Goal: Task Accomplishment & Management: Manage account settings

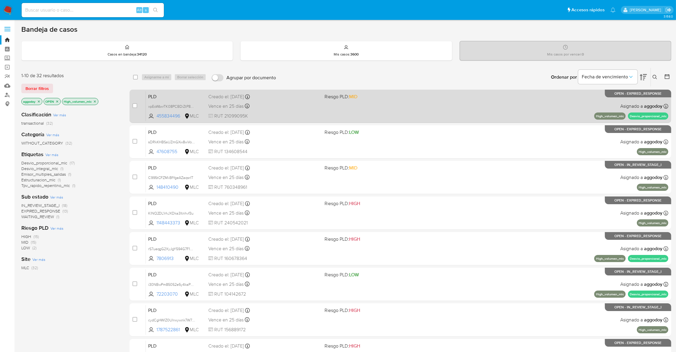
click at [414, 106] on div "PLD xpEoWbxrTK08PCBDiZtP8wxu 455834496 MLC Riesgo PLD: MID Creado el: 12/07/202…" at bounding box center [407, 106] width 523 height 30
click at [137, 106] on input "checkbox" at bounding box center [135, 105] width 5 height 5
checkbox input "true"
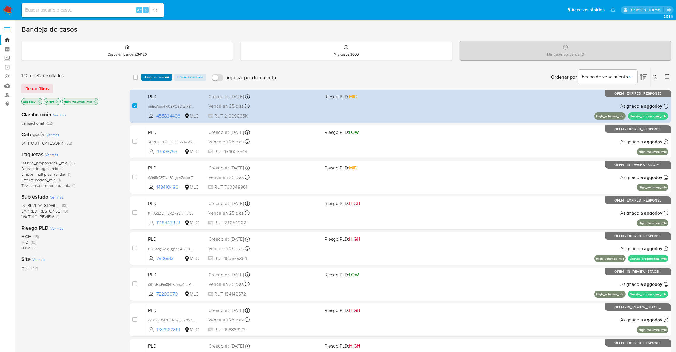
click at [160, 75] on span "Asignarme a mí" at bounding box center [156, 77] width 25 height 6
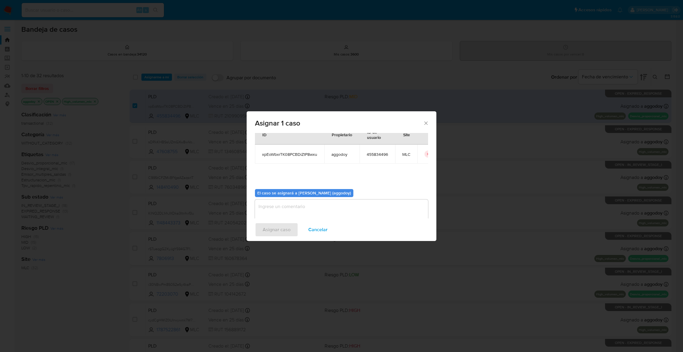
scroll to position [31, 0]
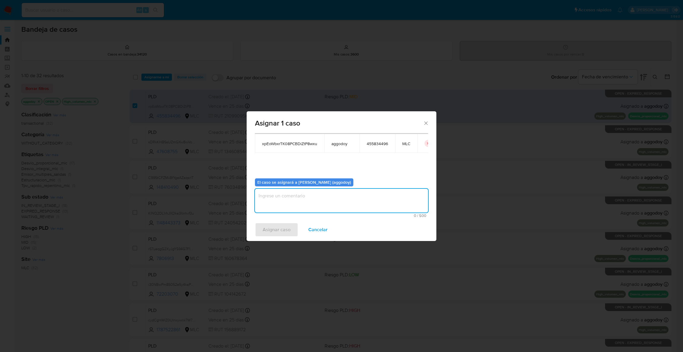
click at [293, 193] on textarea "assign-modal" at bounding box center [341, 201] width 173 height 24
type textarea "."
click at [265, 231] on span "Asignar caso" at bounding box center [277, 229] width 28 height 13
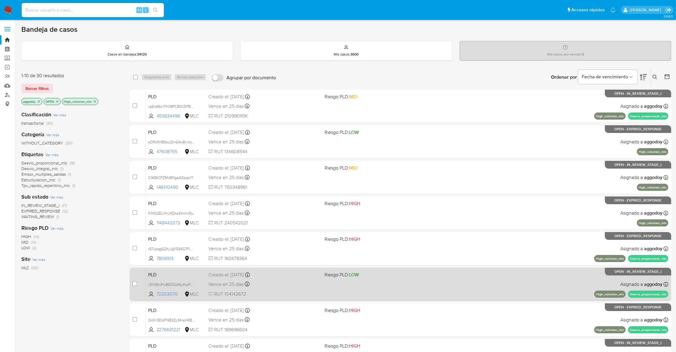
click at [273, 272] on div "Creado el: 12/07/2025 Creado el: 12/07/2025 16:06:48" at bounding box center [263, 274] width 111 height 7
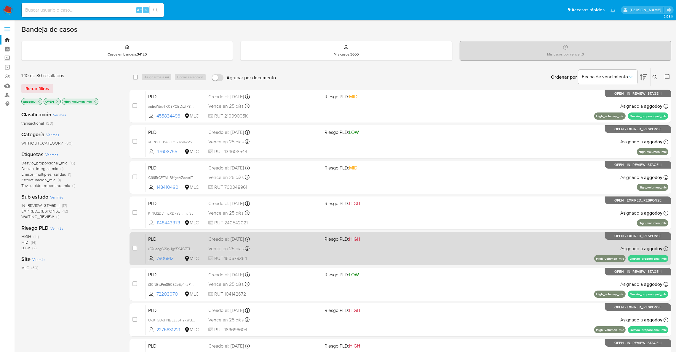
click at [315, 249] on div "Vence en 25 días Vence el 10/10/2025 16:06:31" at bounding box center [263, 248] width 111 height 8
click at [135, 248] on span at bounding box center [135, 247] width 5 height 5
click at [136, 249] on input "checkbox" at bounding box center [135, 247] width 5 height 5
checkbox input "true"
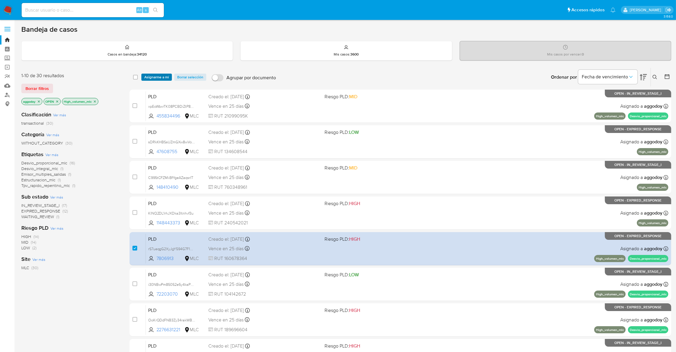
drag, startPoint x: 164, startPoint y: 72, endPoint x: 163, endPoint y: 76, distance: 3.4
click at [164, 72] on div "select-all-cases-checkbox Asignarme a mí Borrar selección Agrupar por documento…" at bounding box center [401, 77] width 542 height 18
click at [163, 76] on span "Asignarme a mí" at bounding box center [156, 77] width 25 height 6
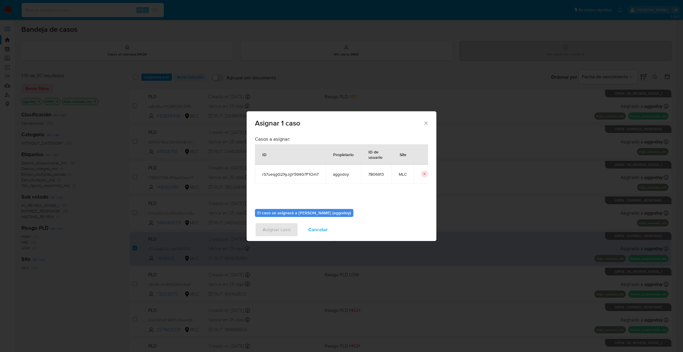
click at [313, 224] on span "Cancelar" at bounding box center [317, 229] width 19 height 13
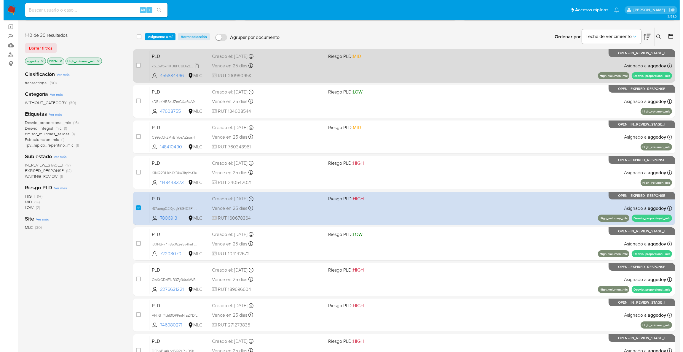
scroll to position [0, 0]
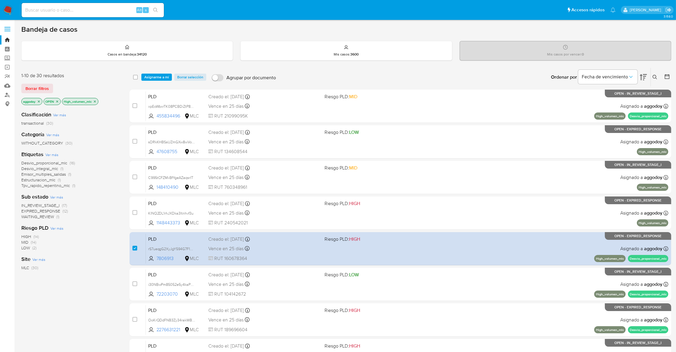
click at [165, 76] on span "Asignarme a mí" at bounding box center [156, 77] width 25 height 6
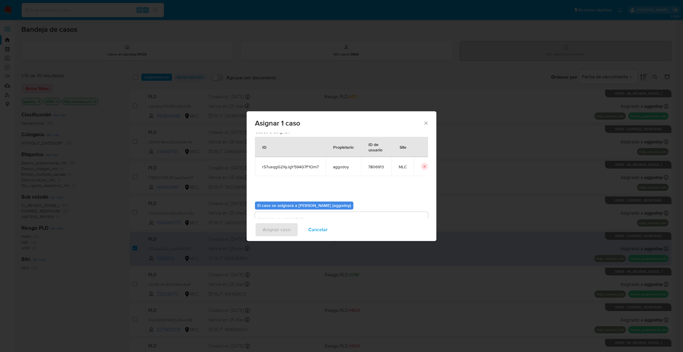
scroll to position [31, 0]
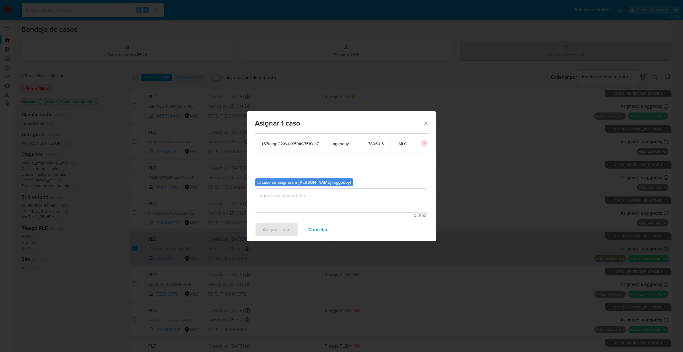
click at [357, 205] on textarea "assign-modal" at bounding box center [341, 201] width 173 height 24
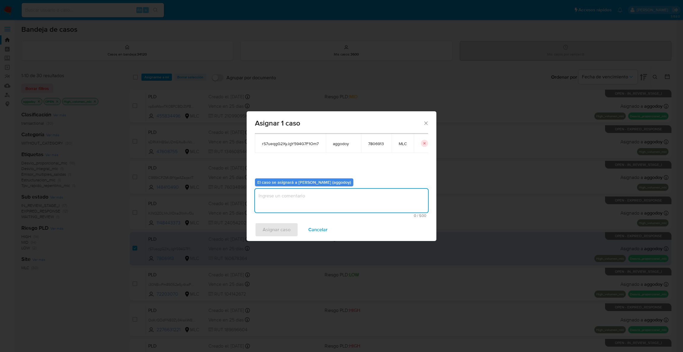
click at [354, 203] on textarea "assign-modal" at bounding box center [341, 201] width 173 height 24
type textarea ","
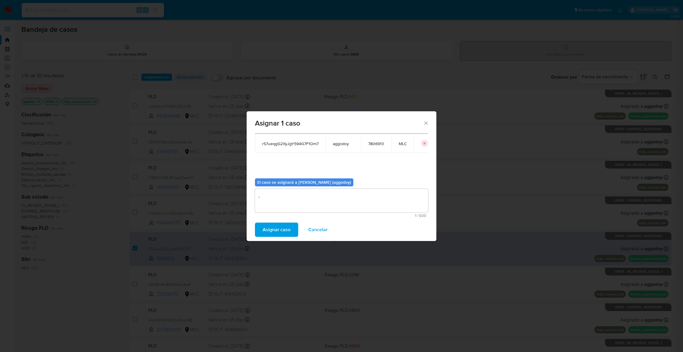
click at [281, 234] on span "Asignar caso" at bounding box center [277, 229] width 28 height 13
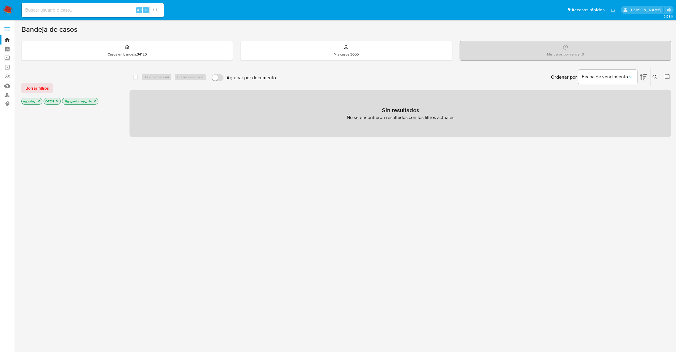
click at [655, 76] on icon at bounding box center [655, 77] width 5 height 5
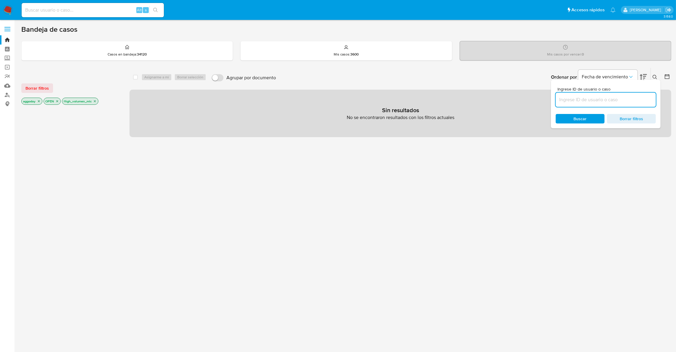
click at [612, 103] on input at bounding box center [606, 100] width 100 height 8
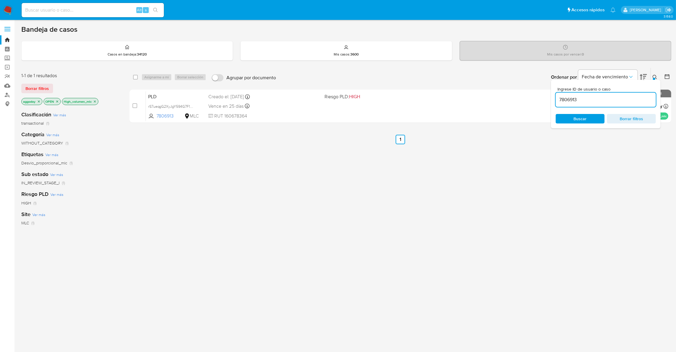
click at [655, 74] on button at bounding box center [656, 77] width 10 height 7
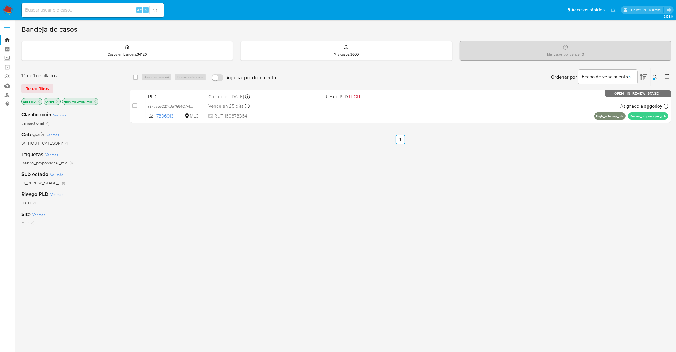
click at [654, 76] on icon at bounding box center [655, 77] width 5 height 5
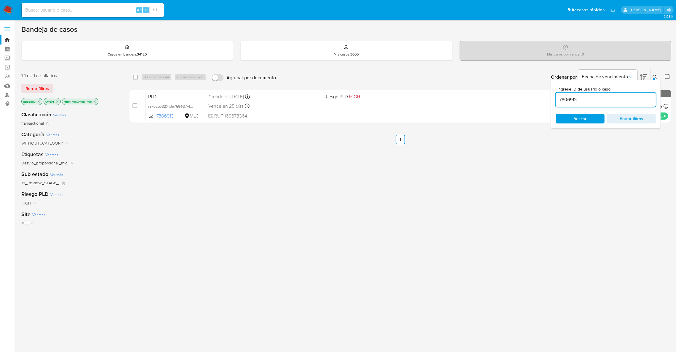
click at [625, 100] on input "7806913" at bounding box center [606, 100] width 100 height 8
click at [625, 100] on input "78069131148443373" at bounding box center [606, 100] width 100 height 8
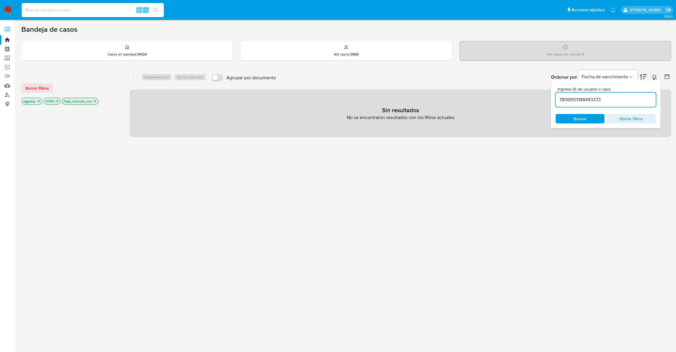
click at [625, 100] on input "78069131148443373" at bounding box center [606, 100] width 100 height 8
paste input
type input "1148443373"
click at [655, 77] on icon at bounding box center [655, 77] width 5 height 5
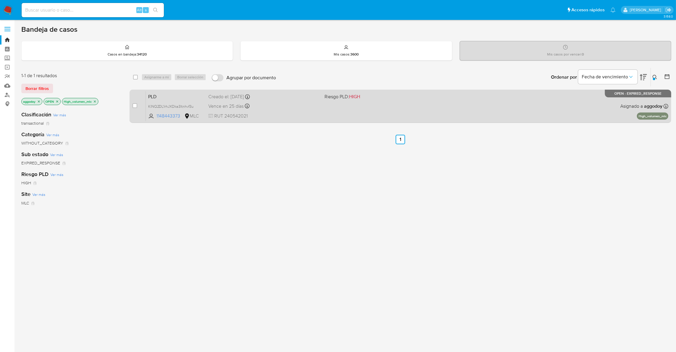
click at [512, 113] on div "PLD KINQ2DL1rhJXDka3ltnhvf3u 1148443373 MLC Riesgo PLD: HIGH Creado el: 12/07/2…" at bounding box center [407, 106] width 523 height 30
click at [135, 107] on input "checkbox" at bounding box center [135, 105] width 5 height 5
checkbox input "true"
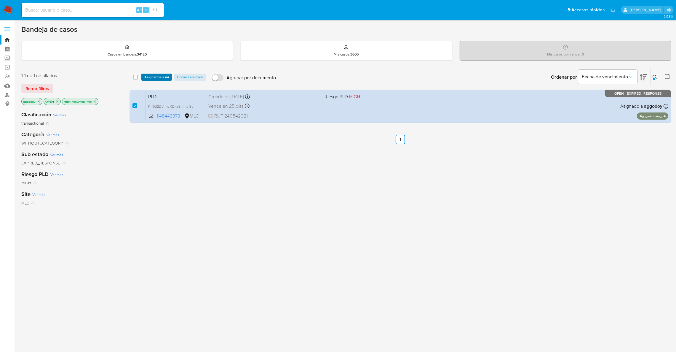
click at [150, 78] on span "Asignarme a mí" at bounding box center [156, 77] width 25 height 6
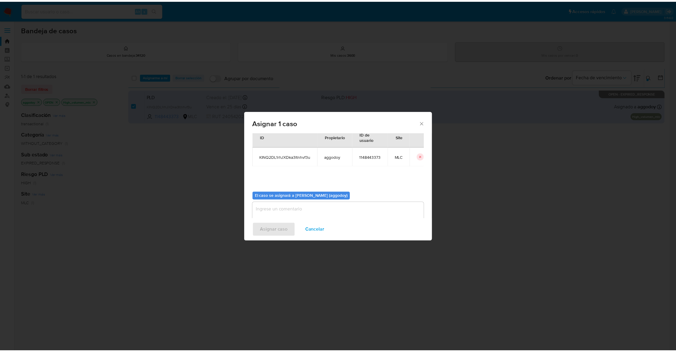
scroll to position [31, 0]
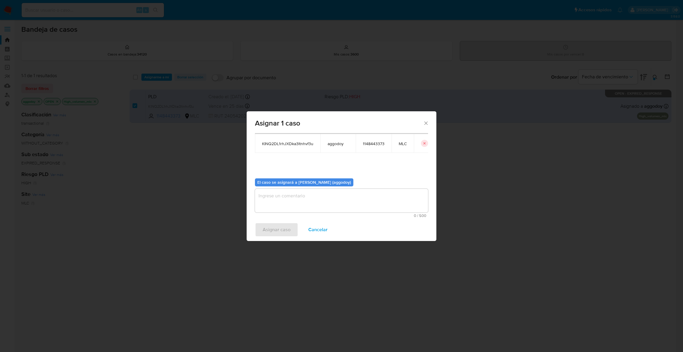
click at [322, 198] on textarea "assign-modal" at bounding box center [341, 201] width 173 height 24
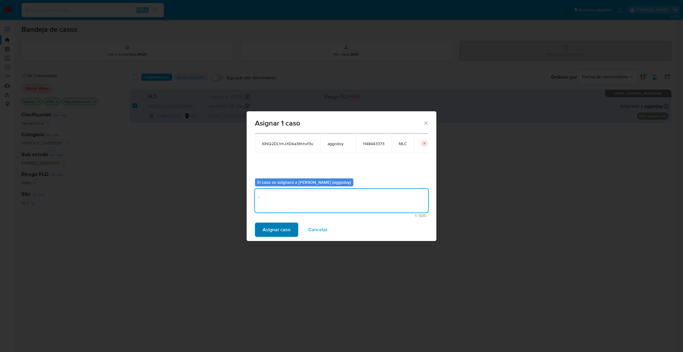
type textarea ","
click at [280, 232] on span "Asignar caso" at bounding box center [277, 229] width 28 height 13
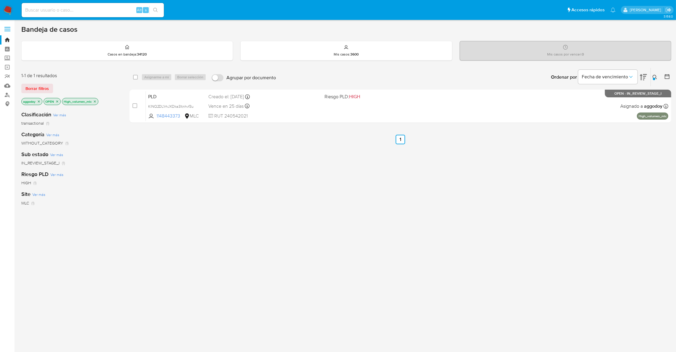
click at [656, 75] on icon at bounding box center [655, 77] width 5 height 5
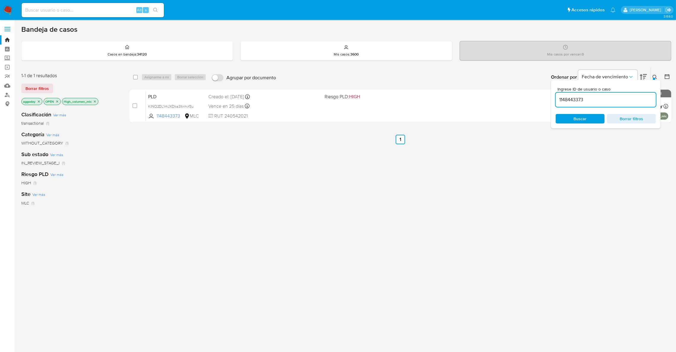
click at [609, 97] on input "1148443373" at bounding box center [606, 100] width 100 height 8
type input "148410490"
click at [654, 78] on div at bounding box center [654, 79] width 2 height 2
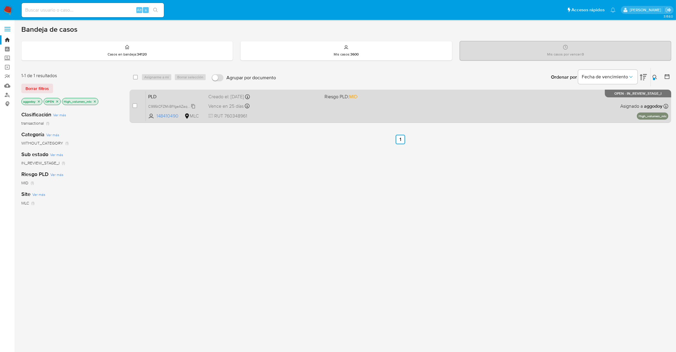
click at [186, 105] on span "C995tCFZMiiBfYgeAZaqsrIT" at bounding box center [170, 106] width 45 height 7
click at [303, 108] on div "Vence en 25 días Vence el 10/10/2025 16:06:17" at bounding box center [263, 106] width 111 height 8
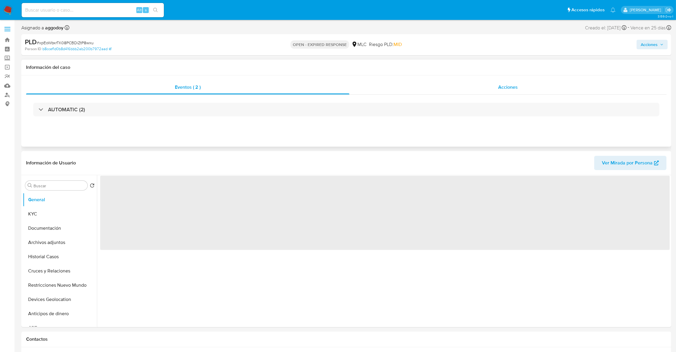
click at [496, 91] on div "Acciones" at bounding box center [507, 87] width 317 height 14
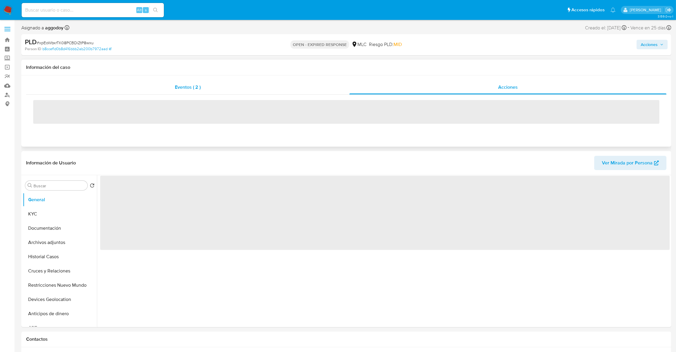
click at [227, 87] on div "Eventos ( 2 )" at bounding box center [187, 87] width 323 height 14
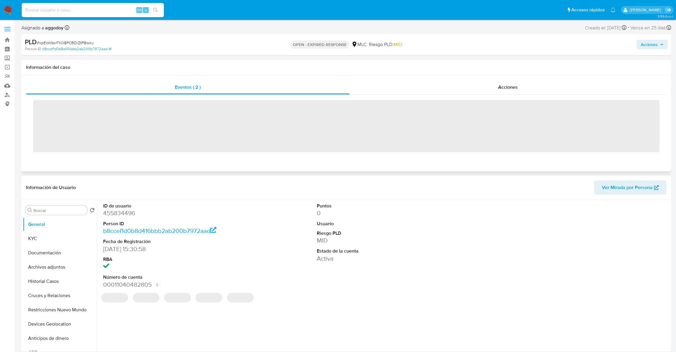
select select "10"
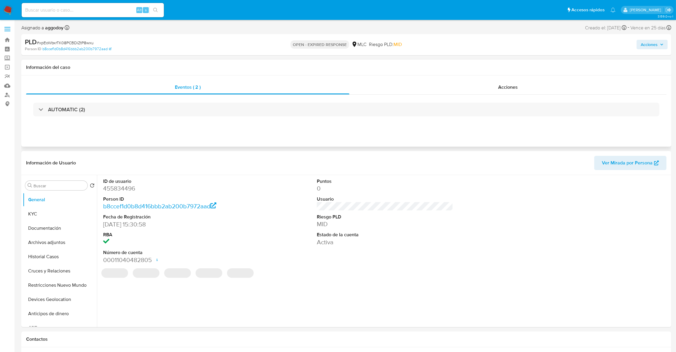
click at [454, 126] on div "Eventos ( 2 ) Acciones AUTOMATIC (2)" at bounding box center [346, 110] width 650 height 71
click at [449, 117] on div "AUTOMATIC (2)" at bounding box center [346, 110] width 641 height 30
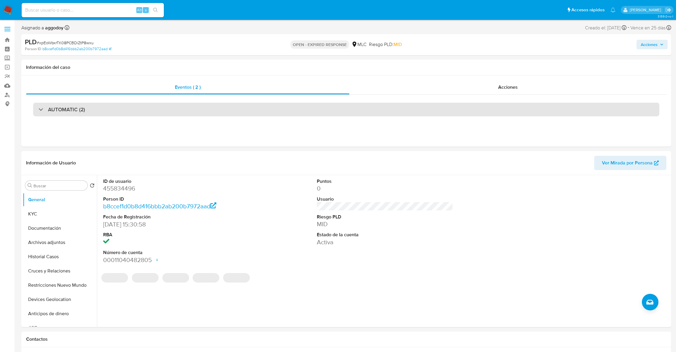
click at [446, 110] on div "AUTOMATIC (2)" at bounding box center [346, 110] width 626 height 14
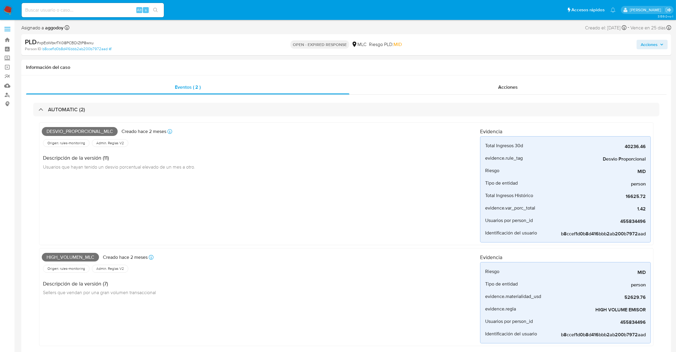
click at [79, 41] on span "# xpEoWbxrTK08PCBDiZtP8wxu" at bounding box center [65, 43] width 57 height 6
copy span "xpEoWbxrTK08PCBDiZtP8wxu"
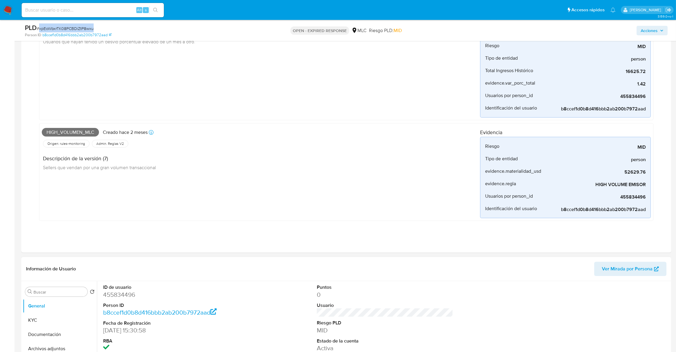
scroll to position [266, 0]
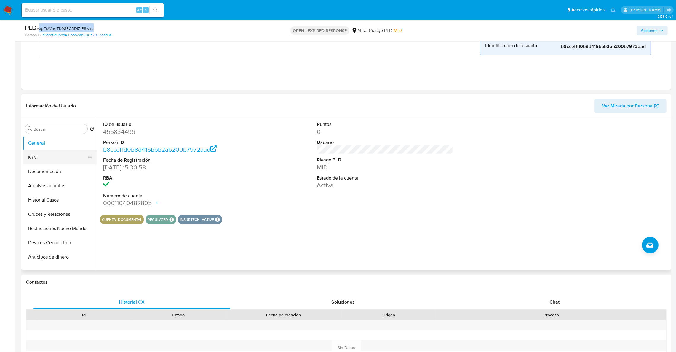
click at [51, 153] on button "KYC" at bounding box center [57, 157] width 69 height 14
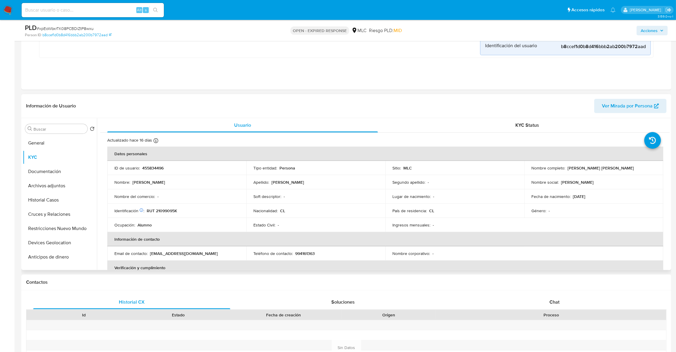
click at [166, 206] on td "Identificación Nº de serie: 523384675 : RUT 21099095K" at bounding box center [176, 210] width 139 height 14
click at [166, 208] on p "RUT 21099095K" at bounding box center [162, 210] width 31 height 5
copy p "21099095K"
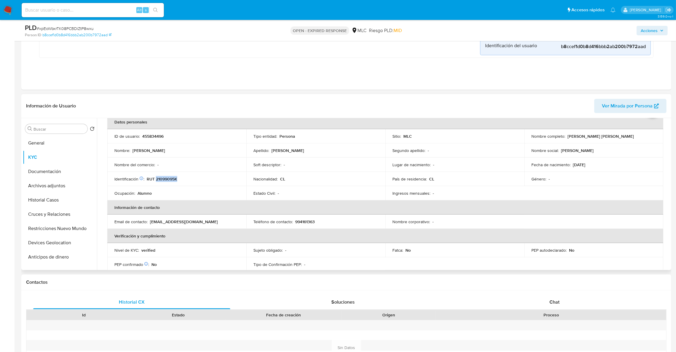
scroll to position [30, 0]
click at [472, 194] on div "Ingresos mensuales : -" at bounding box center [454, 194] width 125 height 5
click at [156, 142] on td "ID de usuario : 455834496" at bounding box center [176, 138] width 139 height 14
click at [157, 143] on td "ID de usuario : 455834496" at bounding box center [176, 138] width 139 height 14
click at [155, 139] on p "455834496" at bounding box center [152, 137] width 21 height 5
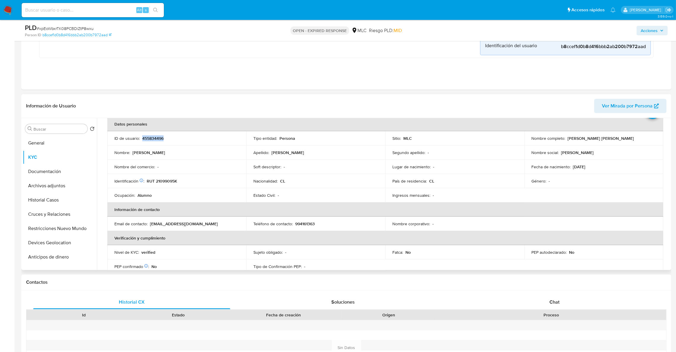
click at [155, 139] on p "455834496" at bounding box center [152, 137] width 21 height 5
copy p "455834496"
click at [46, 215] on button "Cruces y Relaciones" at bounding box center [57, 214] width 69 height 14
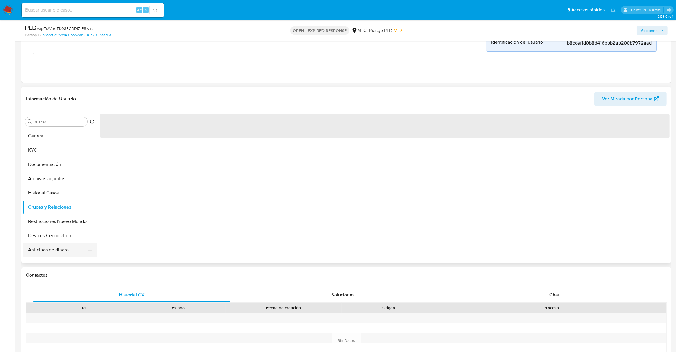
scroll to position [0, 0]
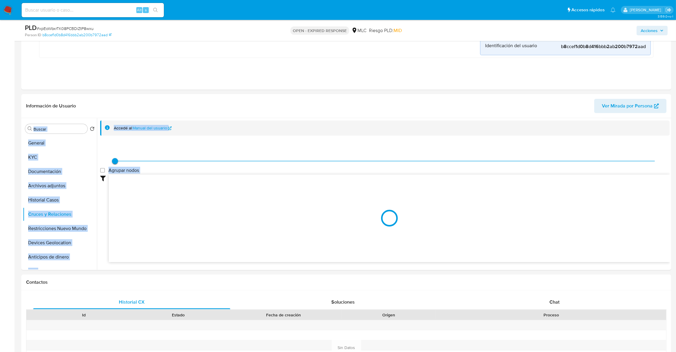
click at [672, 115] on main "3.159.0-rc-1 Asignado a aggodoy Asignado el: 12/08/2025 16:25:47 Creado el: 12/…" at bounding box center [338, 291] width 676 height 1114
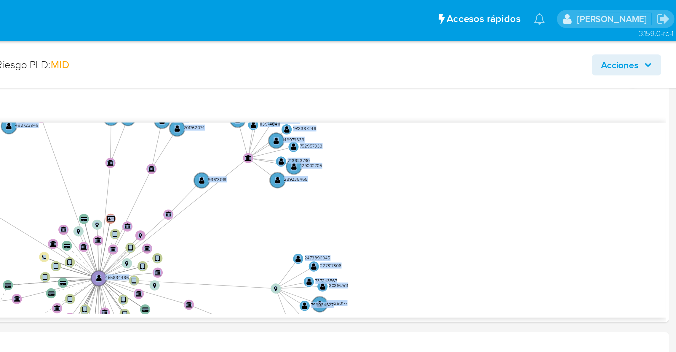
scroll to position [390, 0]
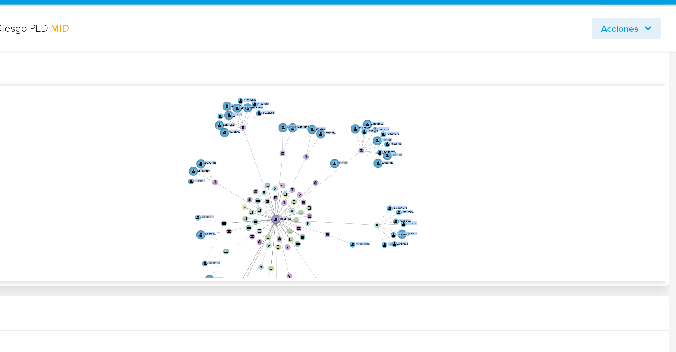
drag, startPoint x: 595, startPoint y: 113, endPoint x: 599, endPoint y: 111, distance: 4.1
click at [599, 111] on icon "device-646a87e308813b00174eb44e  user-455834496  455834496 device-635f8542088…" at bounding box center [389, 99] width 561 height 86
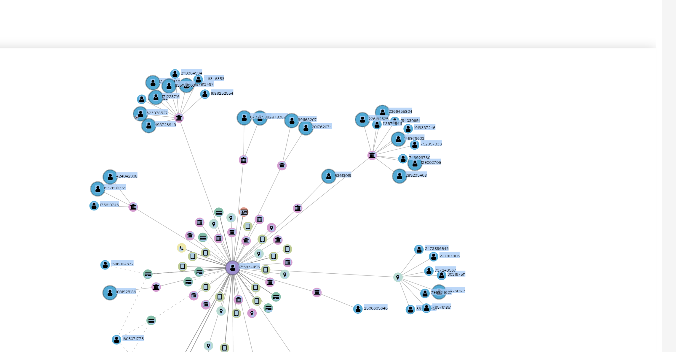
scroll to position [221, 0]
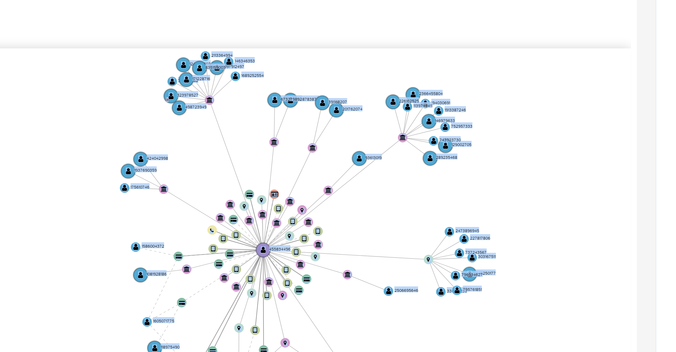
drag, startPoint x: 620, startPoint y: 267, endPoint x: 665, endPoint y: 261, distance: 44.5
click at [665, 261] on icon "device-646a87e308813b00174eb44e  user-455834496  455834496 device-635f8542088…" at bounding box center [389, 269] width 561 height 86
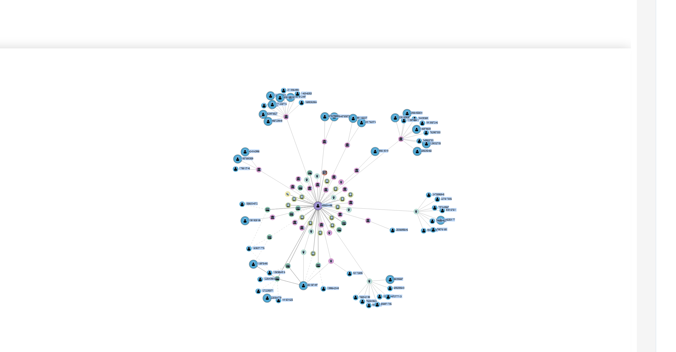
drag, startPoint x: 653, startPoint y: 264, endPoint x: 640, endPoint y: 265, distance: 13.1
click at [643, 260] on icon "device-646a87e308813b00174eb44e  user-455834496  455834496 device-635f8542088…" at bounding box center [389, 269] width 561 height 86
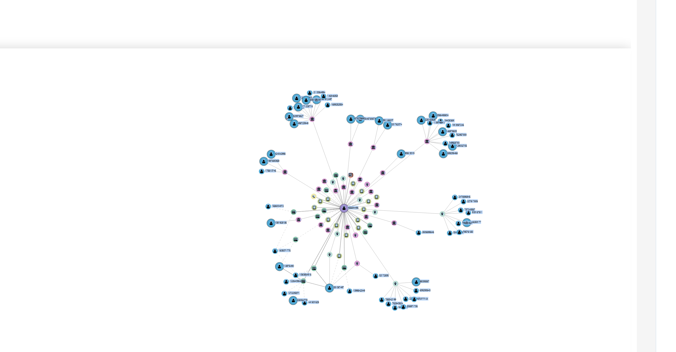
click at [641, 250] on icon "device-646a87e308813b00174eb44e  user-455834496  455834496 device-635f8542088…" at bounding box center [389, 269] width 561 height 86
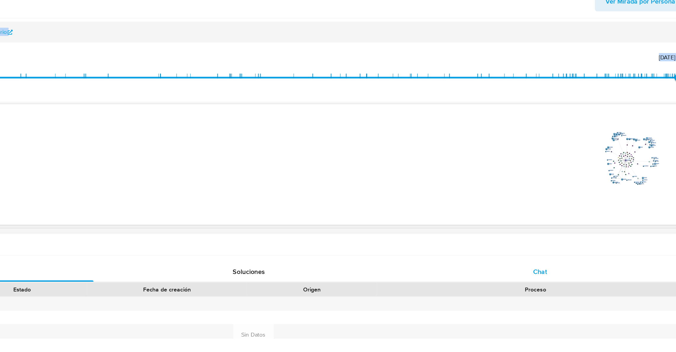
scroll to position [274, 0]
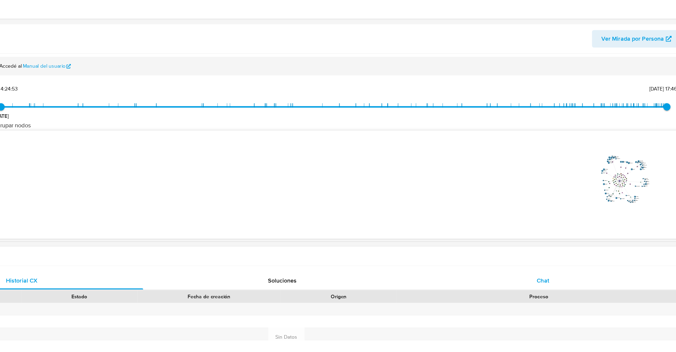
click at [551, 285] on div "Historial CX Soluciones Chat Id Estado Fecha de creación Origen Proceso Anterio…" at bounding box center [346, 332] width 650 height 100
click at [554, 292] on span "Chat" at bounding box center [555, 293] width 10 height 7
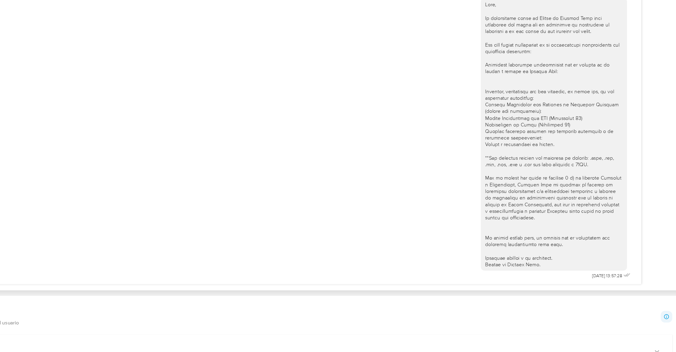
scroll to position [527, 0]
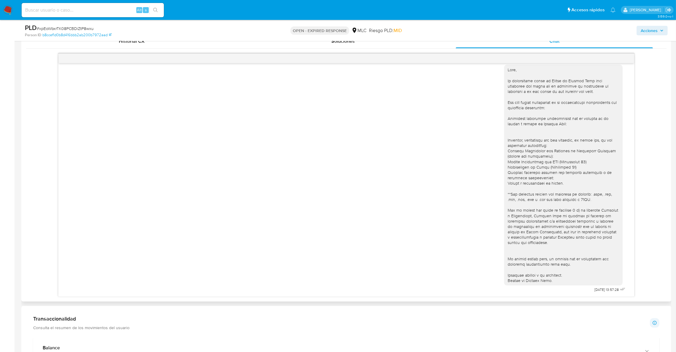
click at [522, 183] on div at bounding box center [563, 175] width 111 height 216
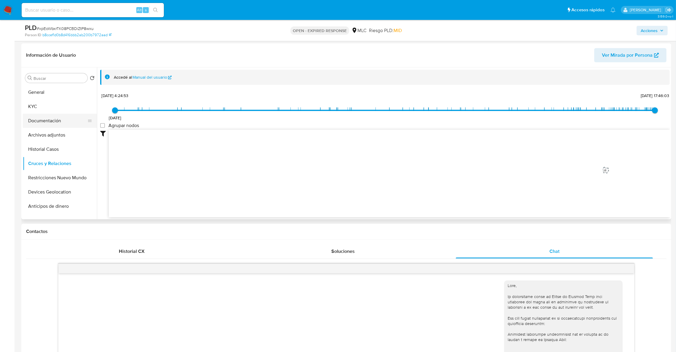
scroll to position [305, 0]
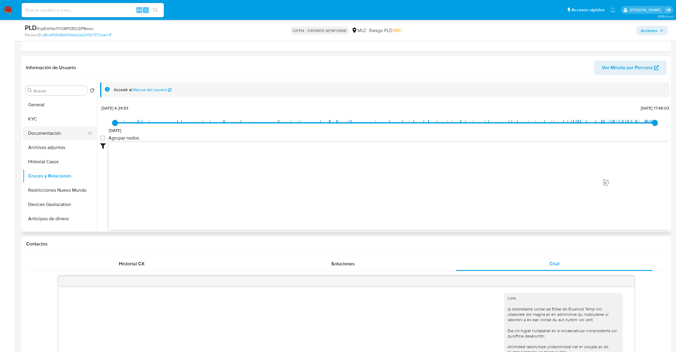
click at [56, 138] on button "Documentación" at bounding box center [57, 133] width 69 height 14
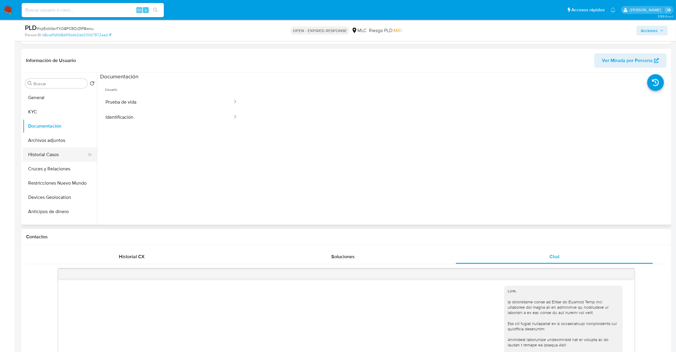
click at [47, 155] on button "Historial Casos" at bounding box center [57, 154] width 69 height 14
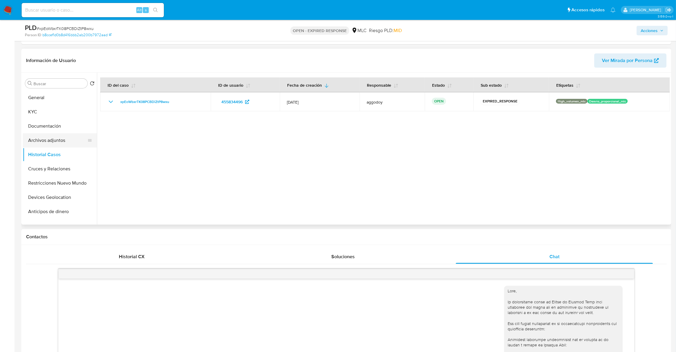
click at [52, 141] on button "Archivos adjuntos" at bounding box center [57, 140] width 69 height 14
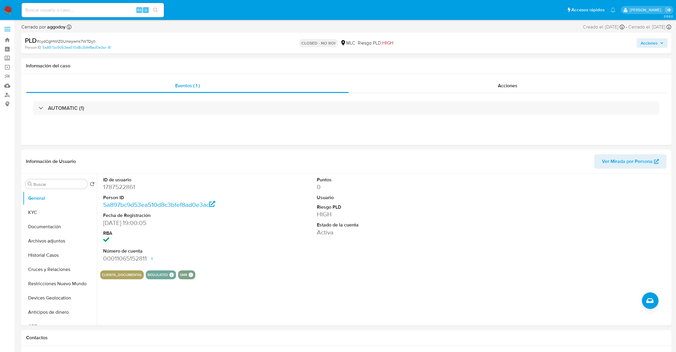
select select "10"
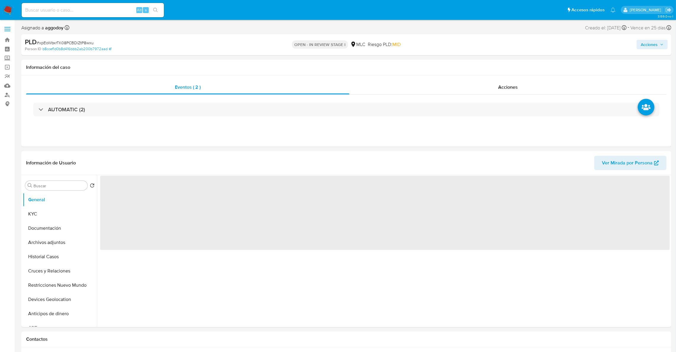
select select "10"
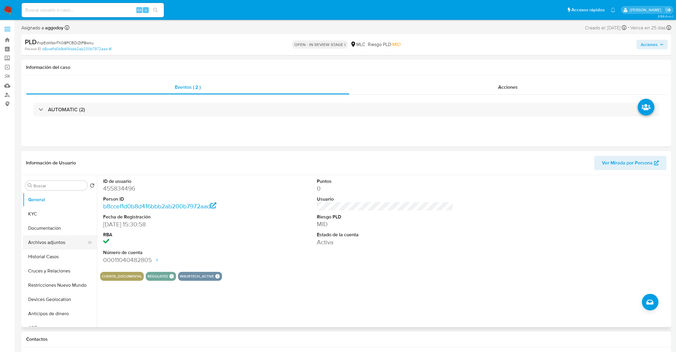
click at [30, 243] on button "Archivos adjuntos" at bounding box center [57, 242] width 69 height 14
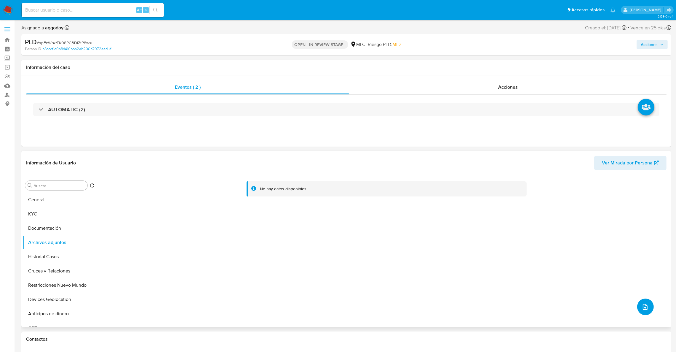
click at [639, 310] on button "upload-file" at bounding box center [645, 306] width 17 height 17
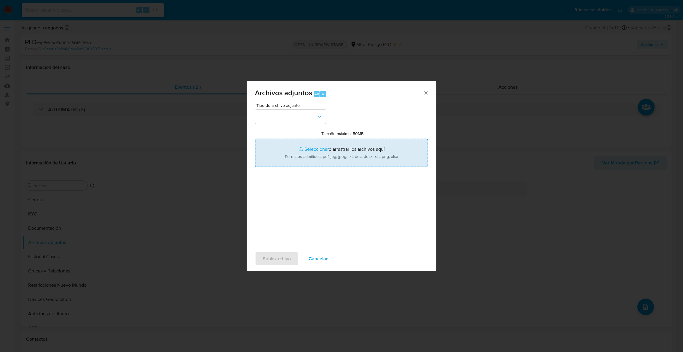
click at [319, 139] on input "Tamaño máximo: 50MB Seleccionar archivos" at bounding box center [341, 152] width 173 height 28
type input "C:\fakepath\455834496Movimientos .xlsx"
click at [341, 153] on input "Tamaño máximo: 50MB Seleccionar archivos" at bounding box center [341, 152] width 173 height 28
type input "C:\fakepath\Case Log - 455834496.pdf"
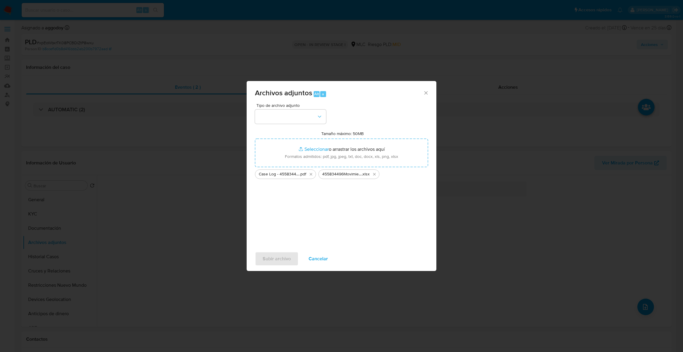
click at [294, 104] on span "Tipo de archivo adjunto" at bounding box center [291, 105] width 71 height 4
click at [293, 116] on button "button" at bounding box center [290, 116] width 71 height 14
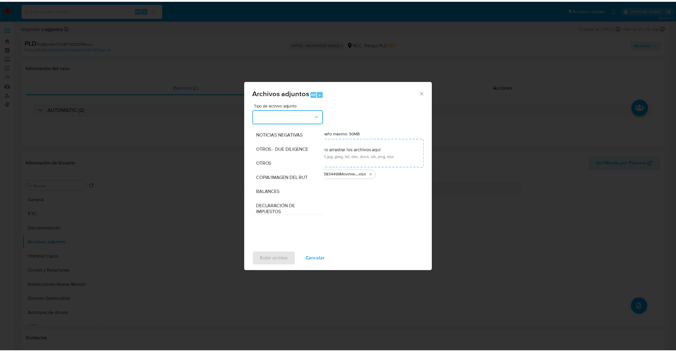
scroll to position [74, 0]
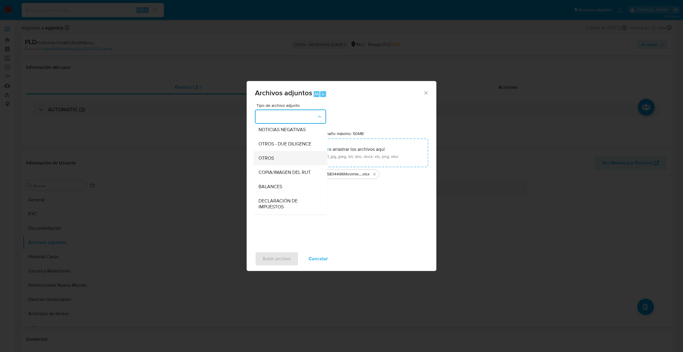
click at [290, 161] on div "OTROS" at bounding box center [288, 158] width 60 height 14
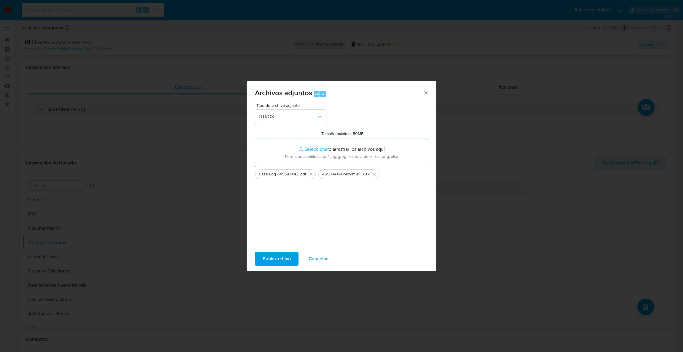
click at [270, 264] on span "Subir archivo" at bounding box center [277, 258] width 28 height 13
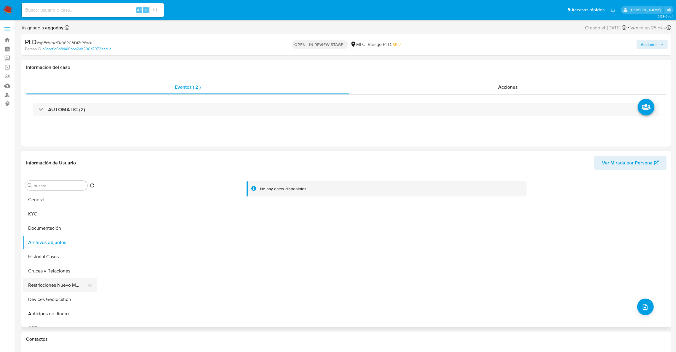
click at [34, 282] on button "Restricciones Nuevo Mundo" at bounding box center [57, 285] width 69 height 14
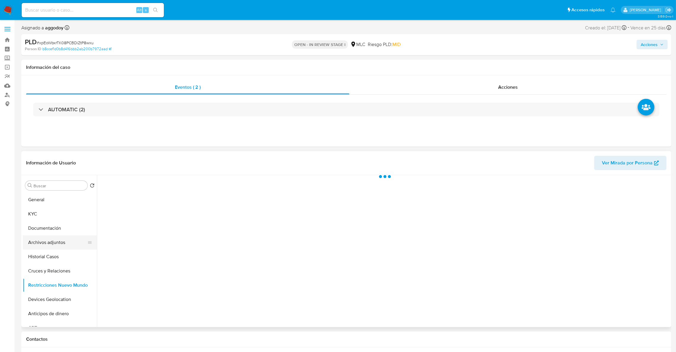
click at [45, 242] on button "Archivos adjuntos" at bounding box center [57, 242] width 69 height 14
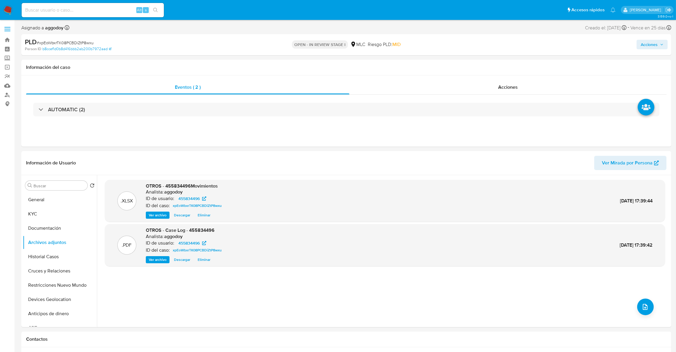
click at [629, 42] on div "Acciones" at bounding box center [561, 45] width 213 height 14
click at [632, 42] on div "Acciones" at bounding box center [561, 45] width 213 height 14
click at [641, 44] on span "Acciones" at bounding box center [649, 44] width 17 height 9
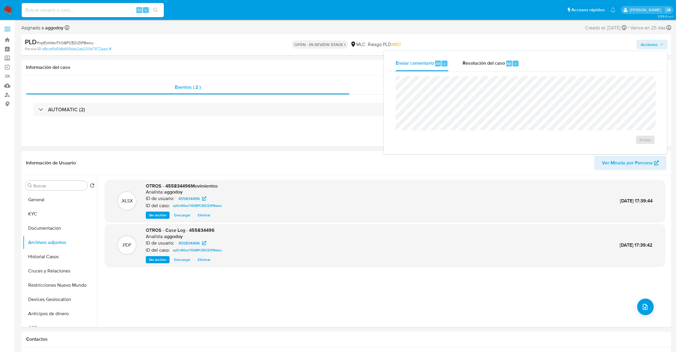
drag, startPoint x: 528, startPoint y: 65, endPoint x: 493, endPoint y: 74, distance: 35.9
click at [527, 65] on div "Enviar comentario Alt c Resolución del caso Alt r" at bounding box center [526, 63] width 274 height 15
click at [493, 74] on div "Enviar" at bounding box center [526, 110] width 274 height 78
click at [491, 68] on div "Resolución del caso Alt r" at bounding box center [491, 63] width 57 height 15
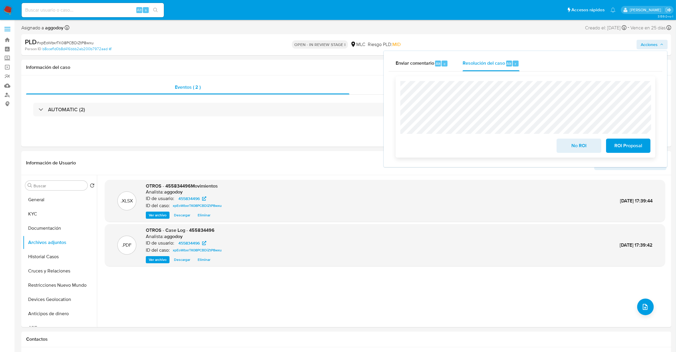
click at [568, 143] on span "No ROI" at bounding box center [578, 145] width 29 height 13
click at [79, 40] on span "# xpEoWbxrTK08PCBDiZtP8wxu" at bounding box center [65, 43] width 57 height 6
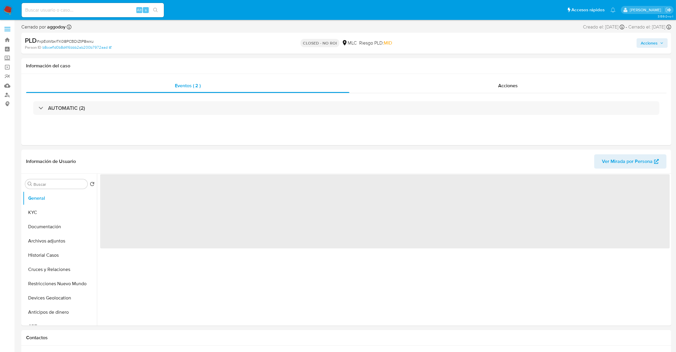
select select "10"
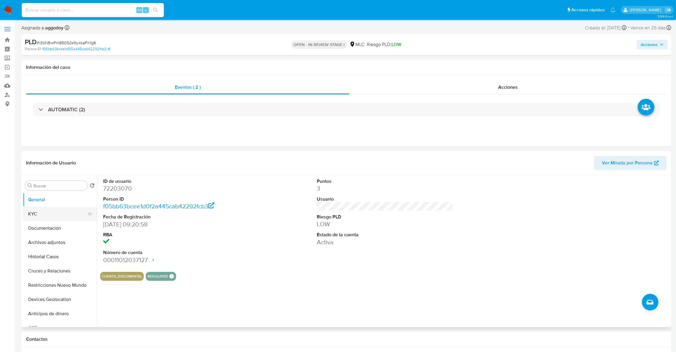
click at [61, 215] on button "KYC" at bounding box center [57, 214] width 69 height 14
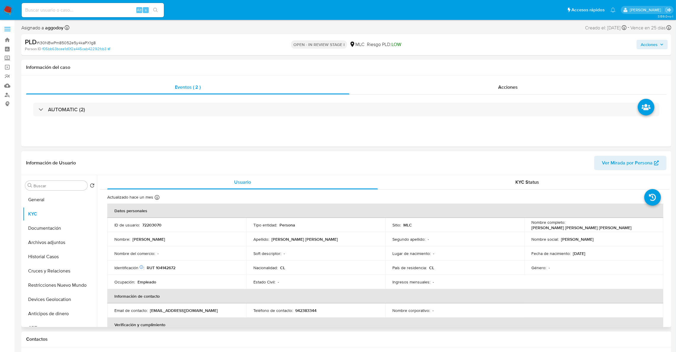
click at [159, 270] on p "RUT 104142672" at bounding box center [161, 267] width 29 height 5
click at [157, 269] on p "RUT 104142672" at bounding box center [161, 267] width 29 height 5
copy p "104142672"
click at [67, 38] on div "PLD # i30NBwPm85052e5y4kaPX1g8" at bounding box center [131, 42] width 212 height 9
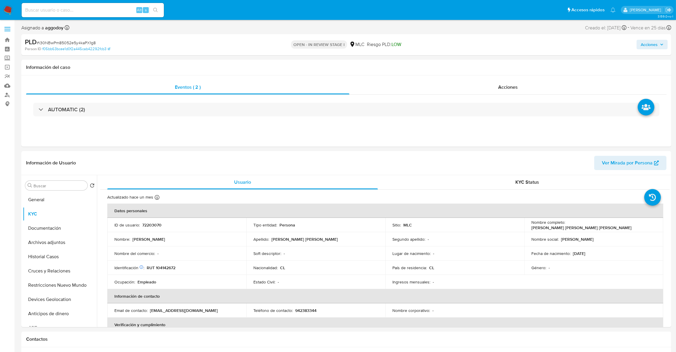
click at [67, 45] on span "# i30NBwPm85052e5y4kaPX1g8" at bounding box center [66, 43] width 59 height 6
copy span "i30NBwPm85052e5y4kaPX1g8"
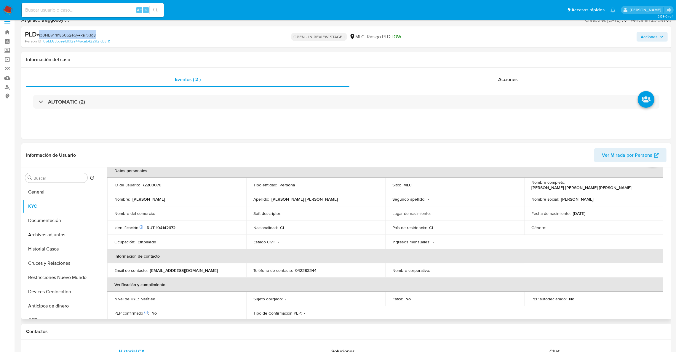
scroll to position [31, 0]
click at [49, 265] on button "Cruces y Relaciones" at bounding box center [57, 263] width 69 height 14
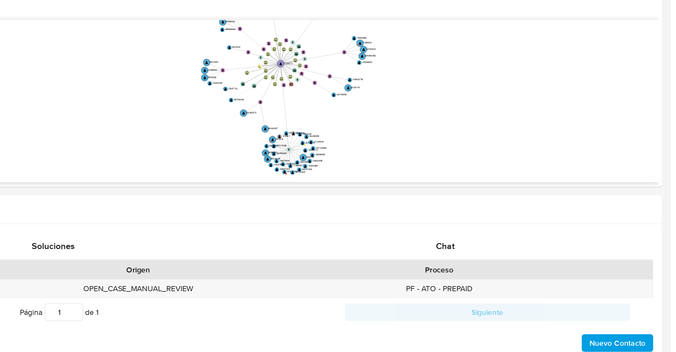
scroll to position [43, 0]
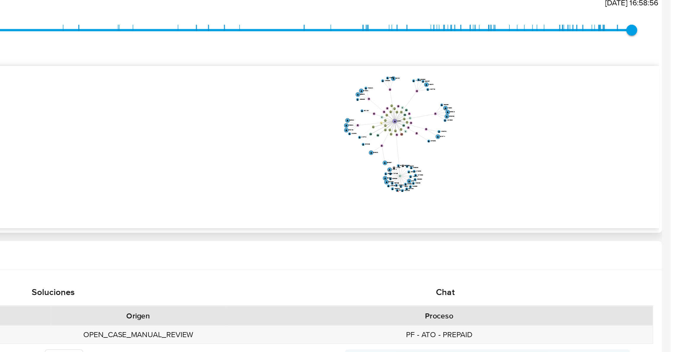
drag, startPoint x: 631, startPoint y: 203, endPoint x: 627, endPoint y: 208, distance: 6.1
click at [627, 208] on icon "device-66c353709904943c5596f070  user-72203070  72203070 device-6886ddfc3dc77…" at bounding box center [389, 216] width 561 height 86
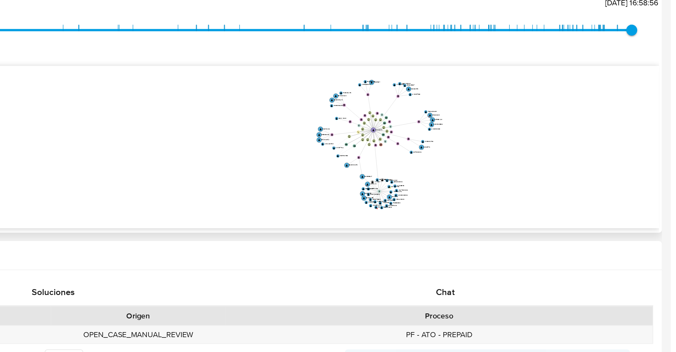
drag, startPoint x: 592, startPoint y: 226, endPoint x: 592, endPoint y: 232, distance: 5.3
click at [592, 232] on icon "device-66c353709904943c5596f070  user-72203070  72203070 device-6886ddfc3dc77…" at bounding box center [389, 216] width 561 height 86
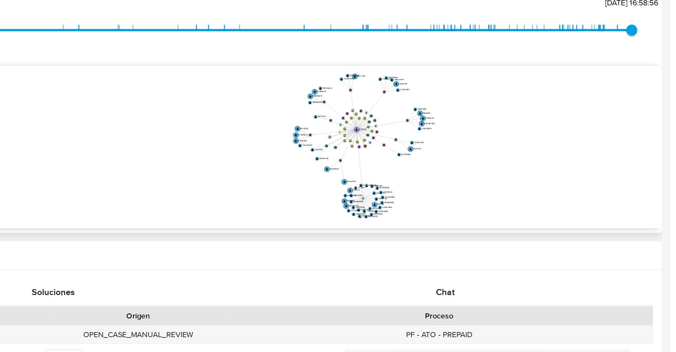
click at [591, 235] on icon "device-66c353709904943c5596f070  user-72203070  72203070 device-6886ddfc3dc77…" at bounding box center [389, 216] width 561 height 86
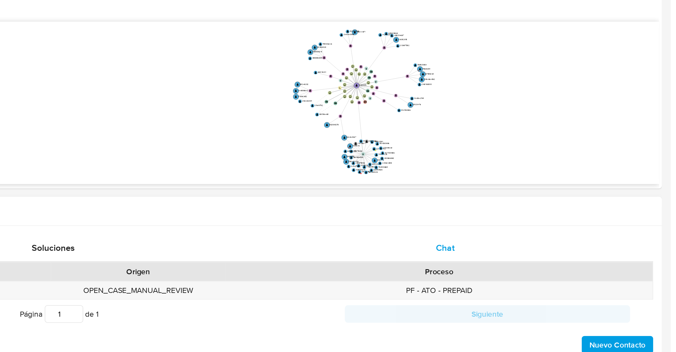
click at [575, 300] on div "Chat" at bounding box center [554, 295] width 197 height 14
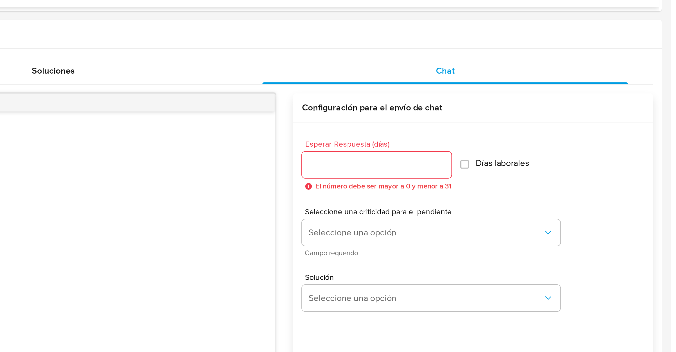
scroll to position [137, 0]
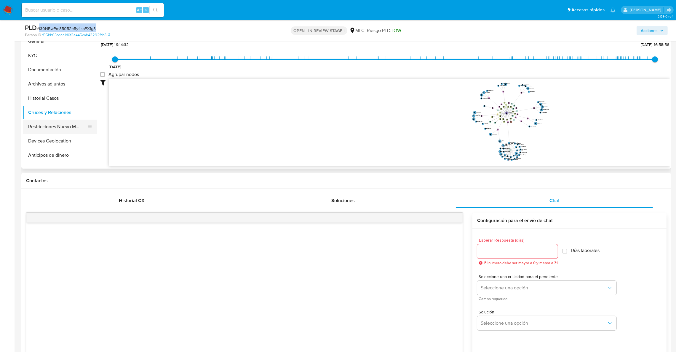
click at [80, 129] on button "Restricciones Nuevo Mundo" at bounding box center [57, 126] width 69 height 14
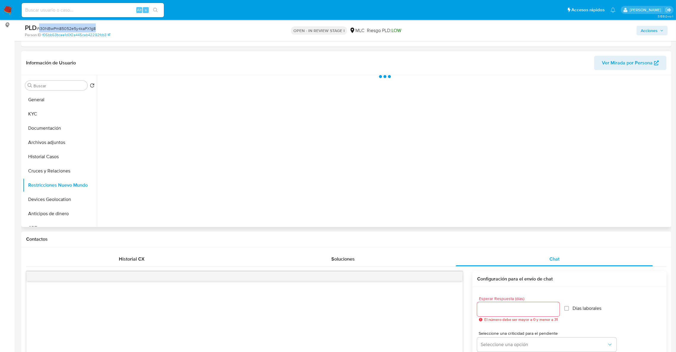
scroll to position [48, 0]
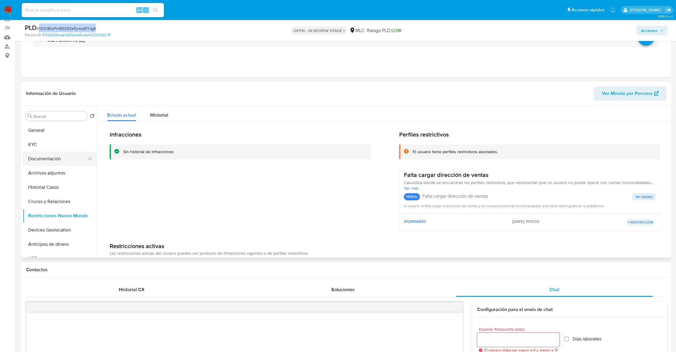
click at [56, 161] on button "Documentación" at bounding box center [57, 158] width 69 height 14
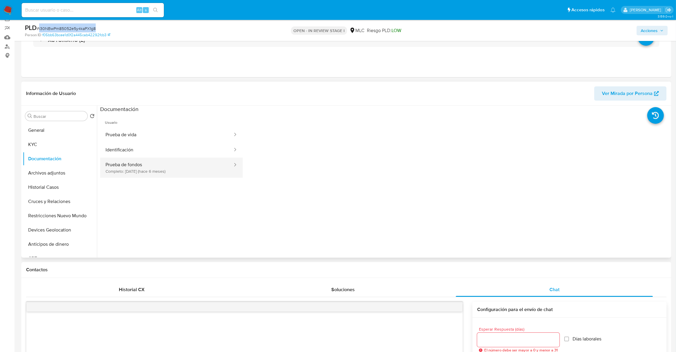
click at [178, 171] on button "Prueba de fondos Completo: 23/03/2025 (hace 6 meses)" at bounding box center [166, 167] width 133 height 20
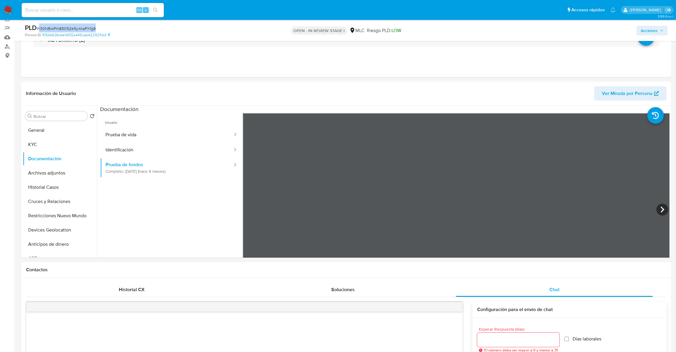
click at [661, 214] on icon at bounding box center [663, 209] width 12 height 12
click at [47, 146] on button "KYC" at bounding box center [57, 144] width 69 height 14
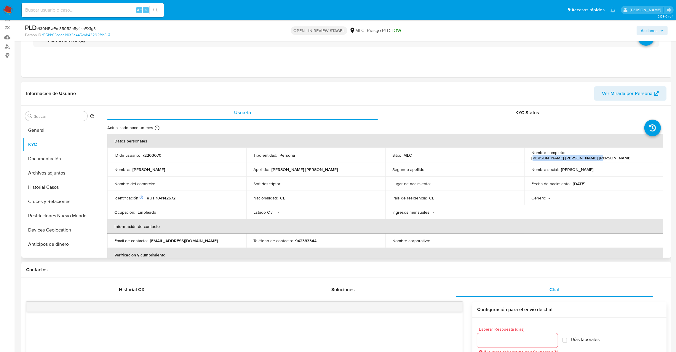
drag, startPoint x: 568, startPoint y: 156, endPoint x: 634, endPoint y: 155, distance: 66.4
click at [634, 155] on div "Nombre completo : Rosa Marina Sotomayor Casanova" at bounding box center [594, 155] width 125 height 11
click at [634, 154] on div "Nombre completo : Rosa Marina Sotomayor Casanova" at bounding box center [594, 155] width 125 height 11
drag, startPoint x: 634, startPoint y: 154, endPoint x: 567, endPoint y: 157, distance: 67.7
click at [567, 157] on div "Nombre completo : Rosa Marina Sotomayor Casanova" at bounding box center [594, 155] width 125 height 11
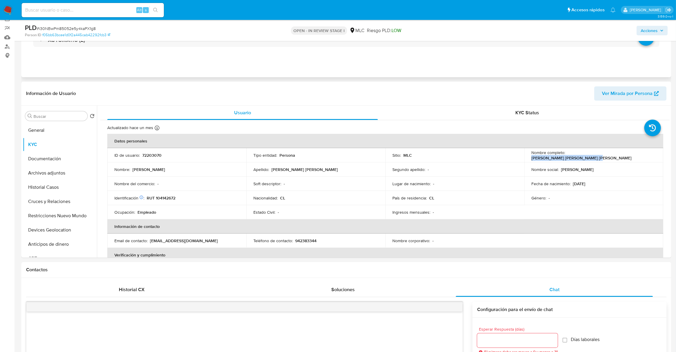
copy p "Rosa Marina Sotomayor Casanova"
click at [44, 142] on button "KYC" at bounding box center [57, 144] width 69 height 14
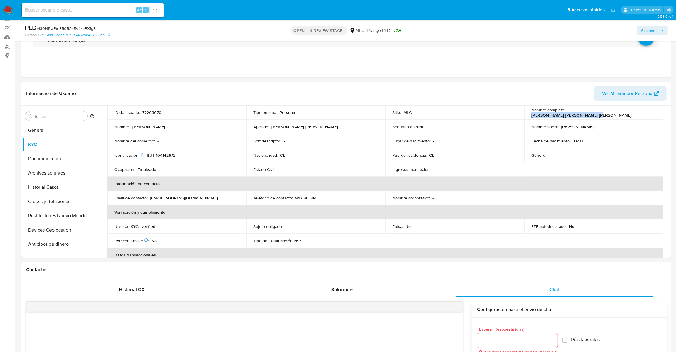
scroll to position [89, 0]
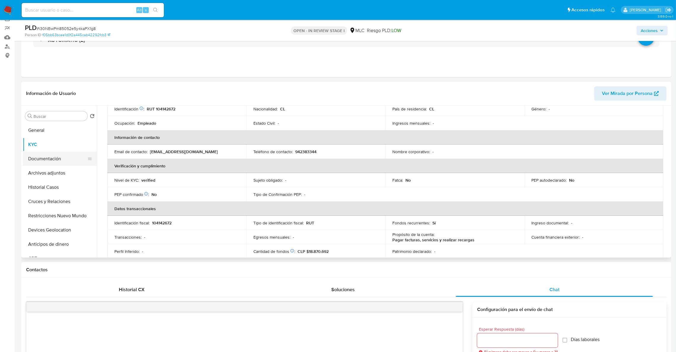
click at [64, 157] on button "Documentación" at bounding box center [57, 158] width 69 height 14
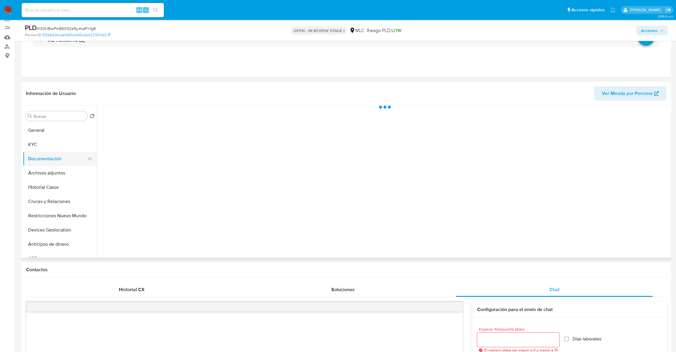
scroll to position [0, 0]
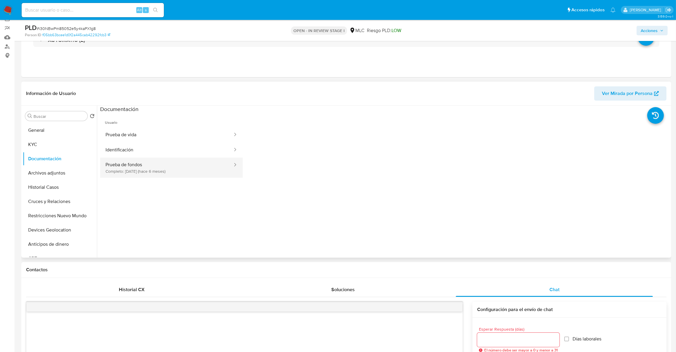
click at [145, 156] on button "Identificación" at bounding box center [166, 149] width 133 height 15
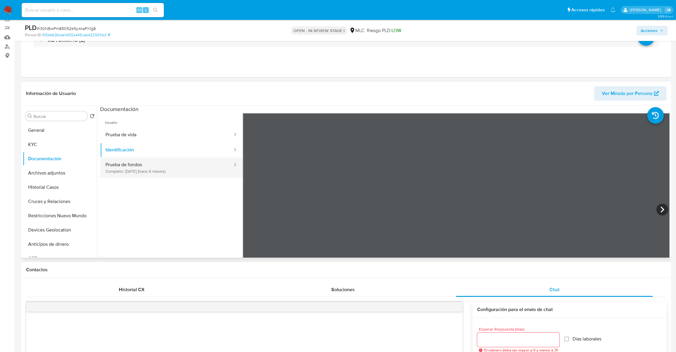
click at [143, 166] on button "Prueba de fondos Completo: 23/03/2025 (hace 6 meses)" at bounding box center [166, 167] width 133 height 20
click at [657, 208] on icon at bounding box center [663, 209] width 12 height 12
click at [479, 93] on div "Información de Usuario Ver Mirada por Persona Buscar Volver al orden por defect…" at bounding box center [346, 170] width 650 height 176
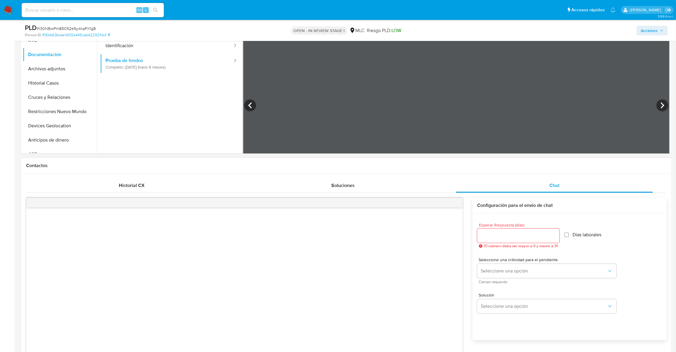
scroll to position [226, 0]
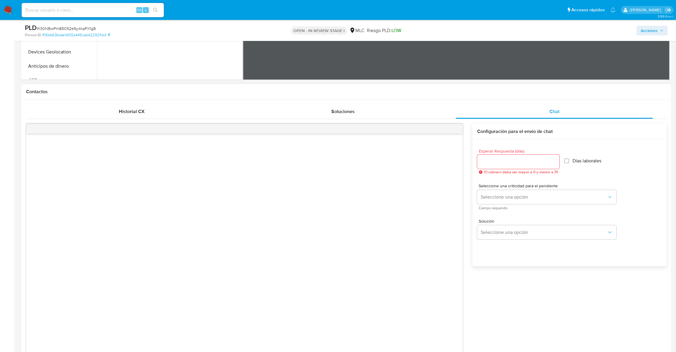
click at [516, 165] on input "Esperar Respuesta (días)" at bounding box center [518, 162] width 82 height 8
type input "3"
click at [510, 194] on span "Seleccione una opción" at bounding box center [544, 197] width 126 height 6
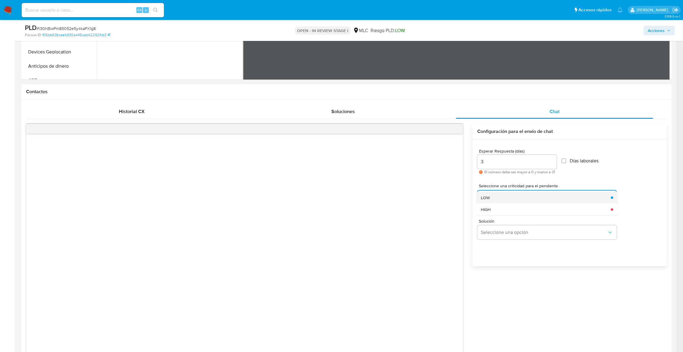
click at [509, 199] on div "LOW" at bounding box center [544, 197] width 126 height 12
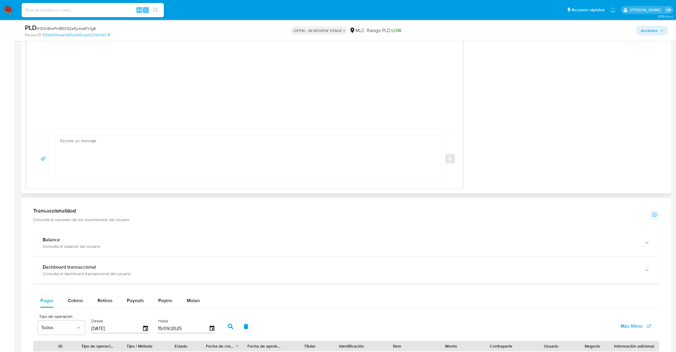
scroll to position [449, 0]
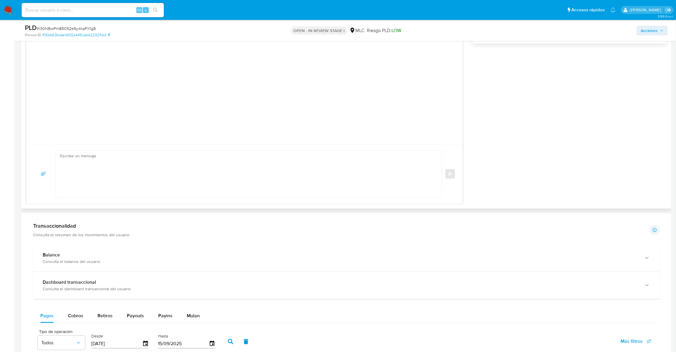
click at [151, 175] on textarea at bounding box center [247, 174] width 374 height 47
paste textarea "Hola XXX, Te contactamos desde el Equipo de Mercado Pago para verificar tus dat…"
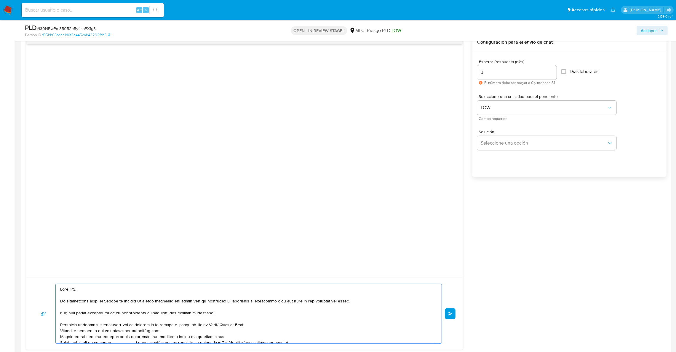
scroll to position [404, 0]
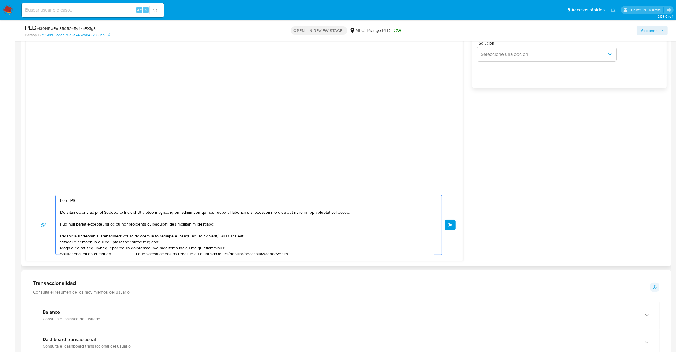
click at [71, 200] on textarea at bounding box center [247, 224] width 374 height 59
click at [112, 244] on textarea at bounding box center [247, 224] width 374 height 59
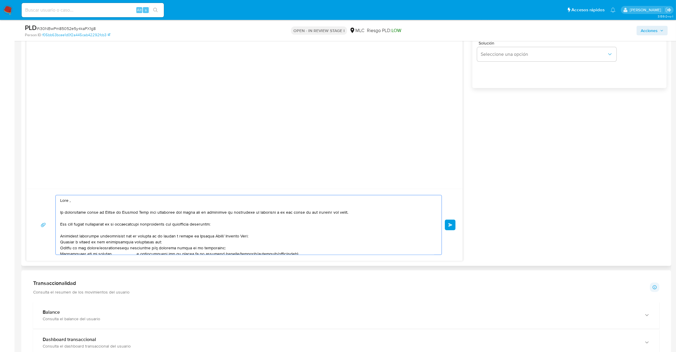
click at [112, 244] on textarea at bounding box center [247, 224] width 374 height 59
click at [111, 249] on textarea at bounding box center [247, 224] width 374 height 59
type textarea "Hola , Te contactamos desde el Equipo de Mercado Pago para verificar tus datos …"
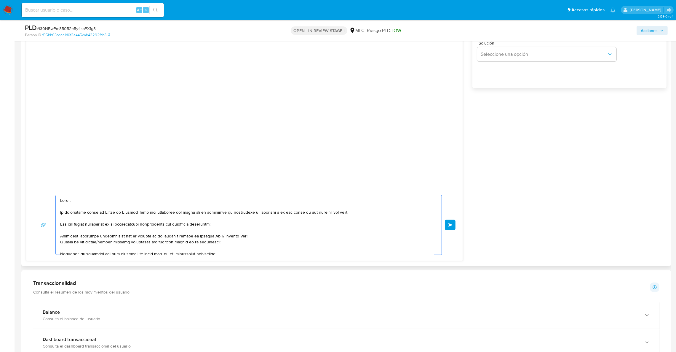
click at [449, 223] on span "Enviar" at bounding box center [451, 225] width 4 height 4
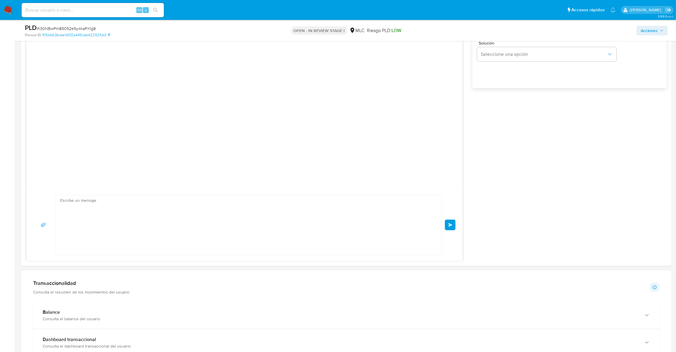
scroll to position [27, 0]
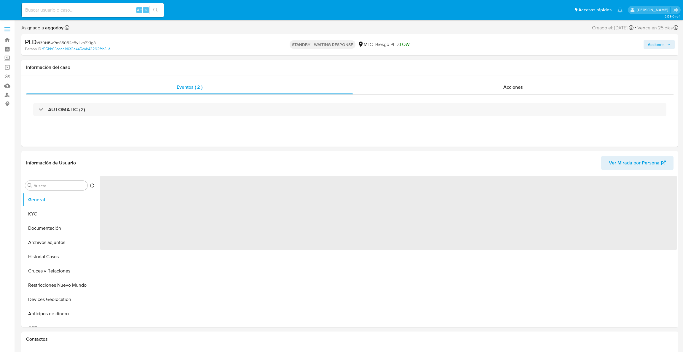
select select "10"
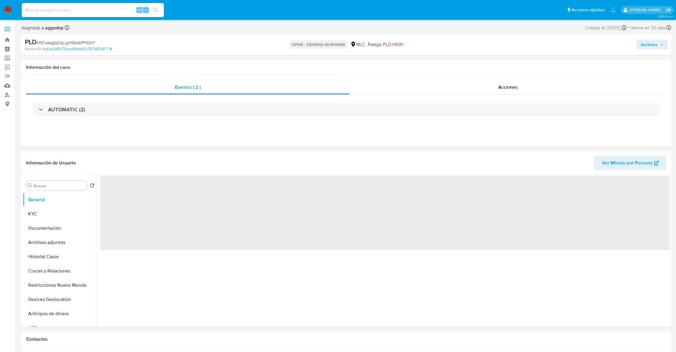
select select "10"
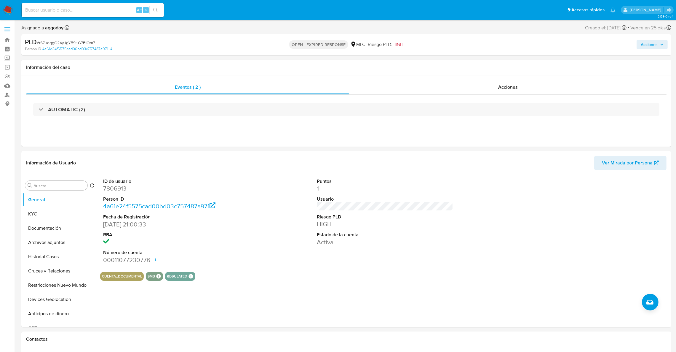
click at [77, 43] on span "# rS7ueqgG2XyJgY594G7F1Om7" at bounding box center [66, 43] width 58 height 6
copy span "rS7ueqgG2XyJgY594G7F1Om7"
click at [67, 215] on button "KYC" at bounding box center [57, 214] width 69 height 14
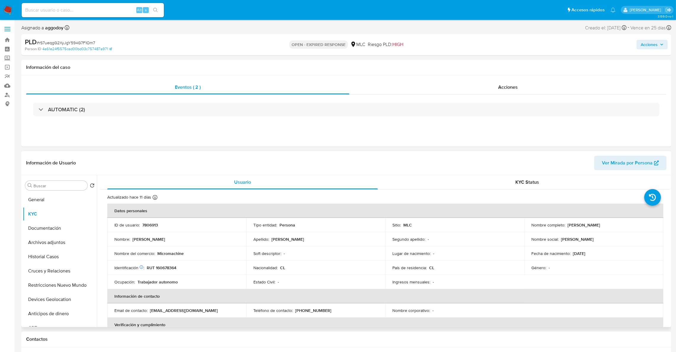
click at [157, 269] on p "RUT 160678364" at bounding box center [162, 267] width 30 height 5
click at [158, 269] on p "RUT 160678364" at bounding box center [162, 267] width 30 height 5
copy p "160678364"
click at [62, 274] on button "Cruces y Relaciones" at bounding box center [57, 271] width 69 height 14
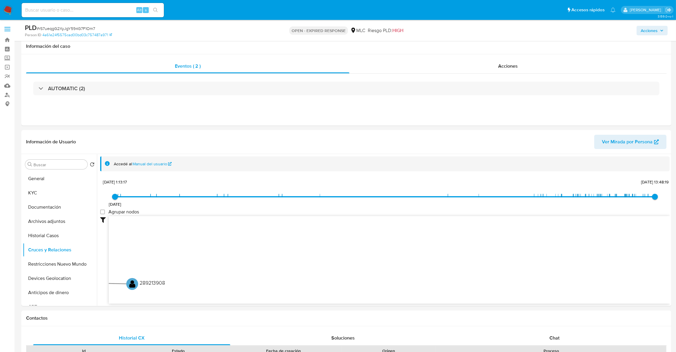
scroll to position [308, 0]
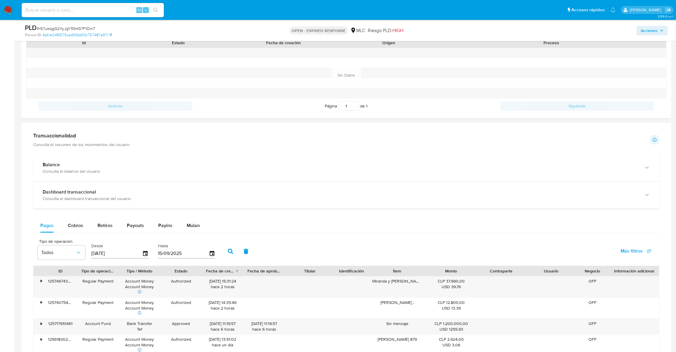
drag, startPoint x: 673, startPoint y: 269, endPoint x: 680, endPoint y: 243, distance: 26.5
click at [676, 242] on html "Pausado Ver notificaciones Alt s Accesos rápidos Presiona las siguientes teclas…" at bounding box center [338, 162] width 676 height 941
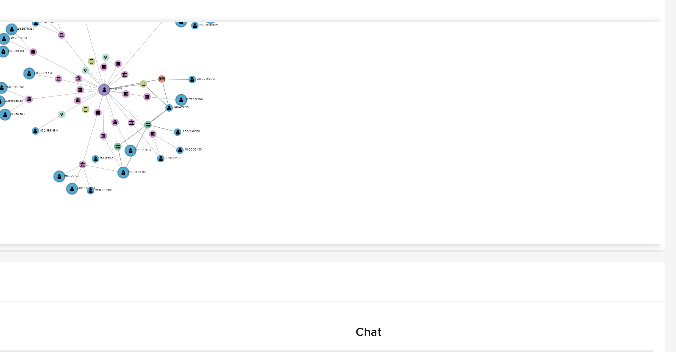
scroll to position [138, 0]
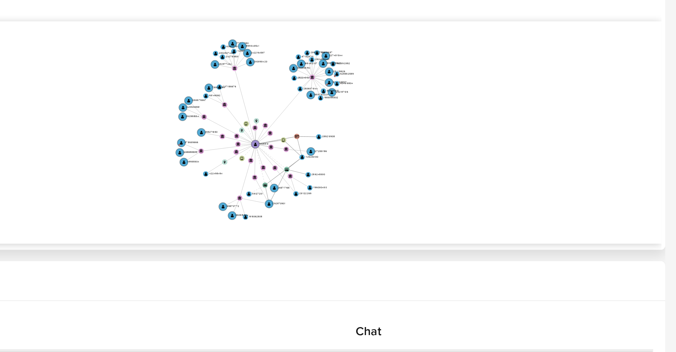
drag, startPoint x: 592, startPoint y: 126, endPoint x: 616, endPoint y: 143, distance: 29.6
click at [616, 143] on icon "device-63e99cf208813b0019643b9b  user-7806913  7806913 user-1146430130  1146…" at bounding box center [389, 120] width 561 height 86
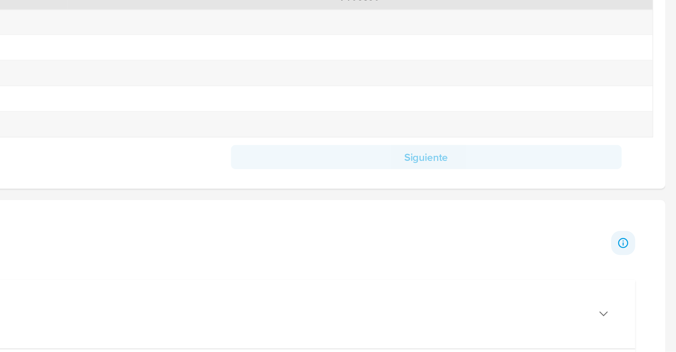
scroll to position [138, 0]
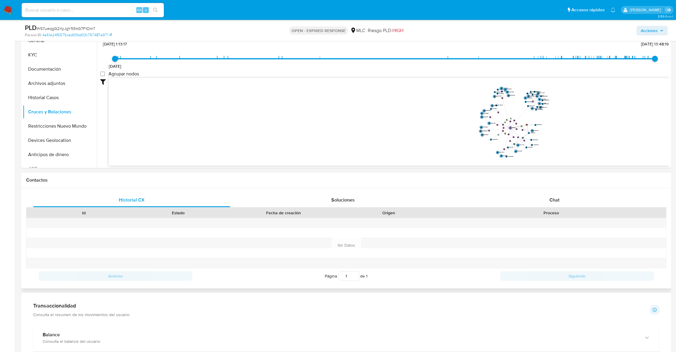
click at [571, 202] on div "Chat" at bounding box center [554, 200] width 197 height 14
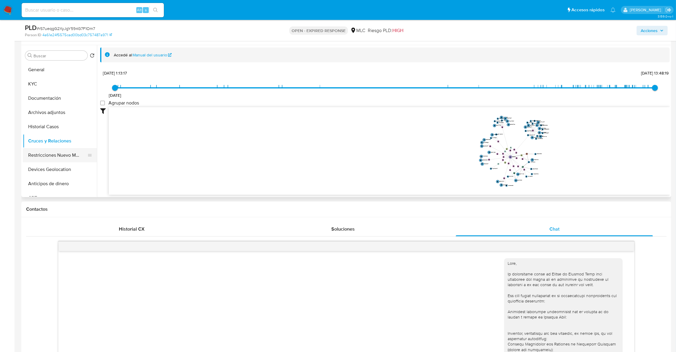
scroll to position [71, 0]
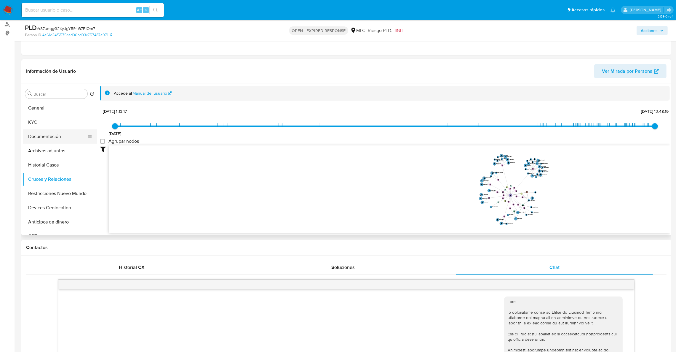
click at [58, 141] on button "Documentación" at bounding box center [57, 136] width 69 height 14
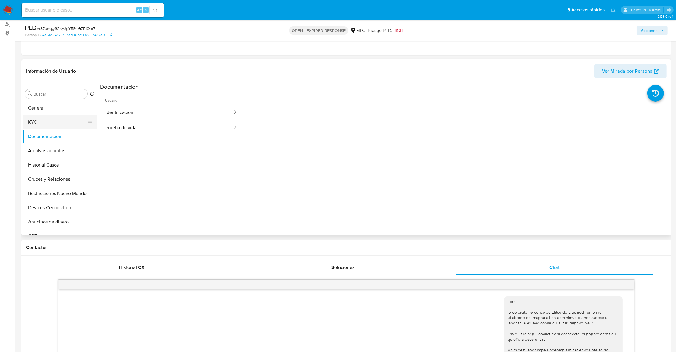
click at [49, 123] on button "KYC" at bounding box center [57, 122] width 69 height 14
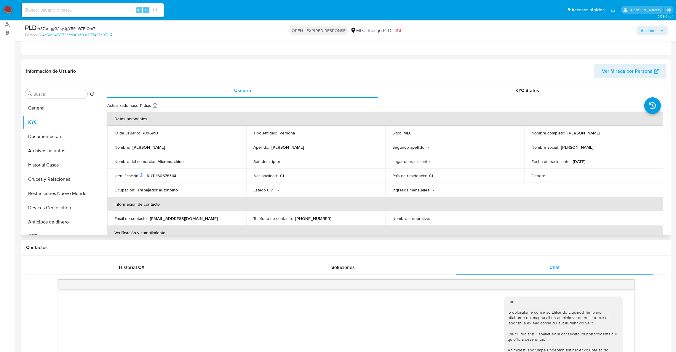
drag, startPoint x: 566, startPoint y: 135, endPoint x: 628, endPoint y: 133, distance: 61.7
click at [628, 133] on div "Nombre completo : [PERSON_NAME]" at bounding box center [594, 132] width 125 height 5
copy p "[PERSON_NAME]"
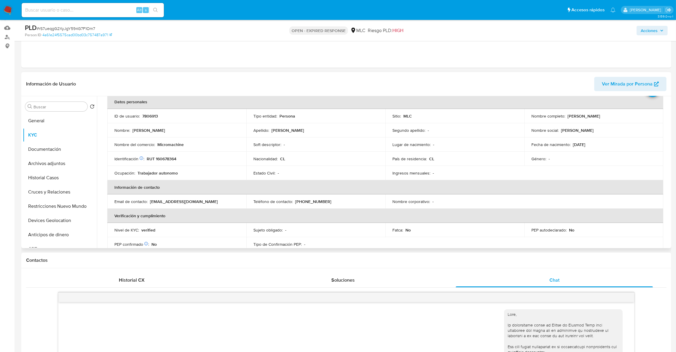
scroll to position [31, 0]
click at [40, 157] on button "Archivos adjuntos" at bounding box center [57, 163] width 69 height 14
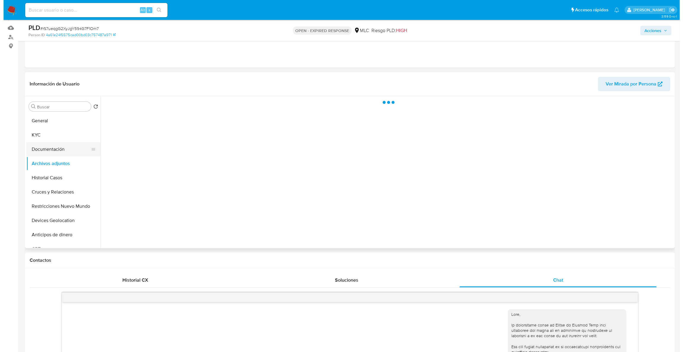
scroll to position [0, 0]
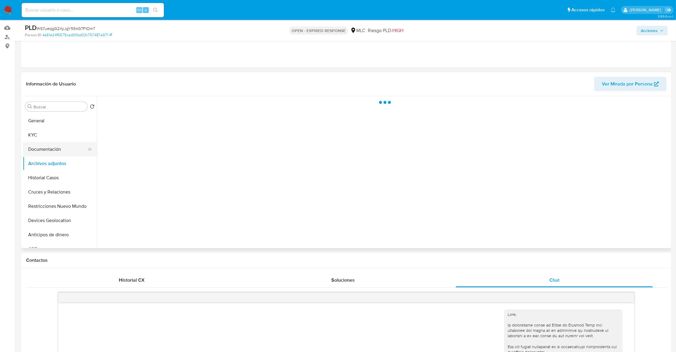
click at [41, 153] on button "Documentación" at bounding box center [57, 149] width 69 height 14
click at [61, 165] on button "Archivos adjuntos" at bounding box center [57, 163] width 69 height 14
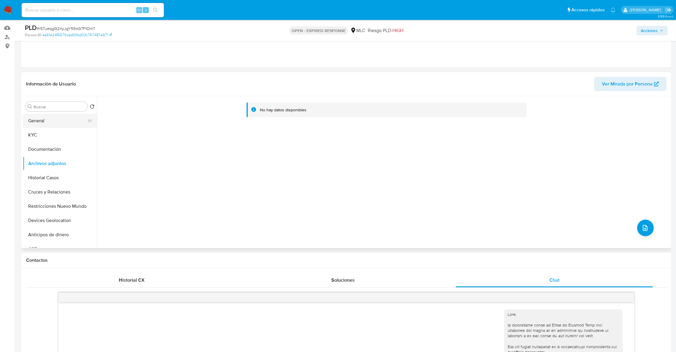
click at [58, 114] on button "General" at bounding box center [57, 121] width 69 height 14
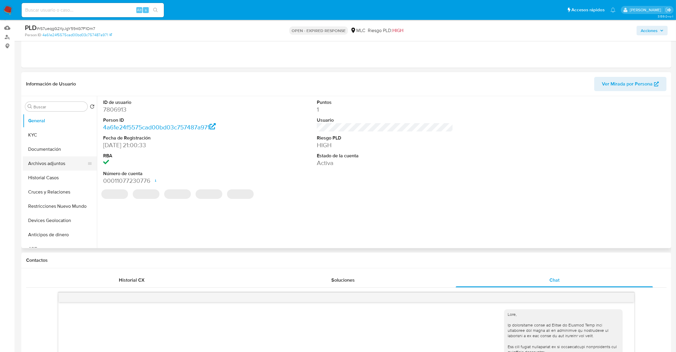
click at [56, 159] on button "Archivos adjuntos" at bounding box center [57, 163] width 69 height 14
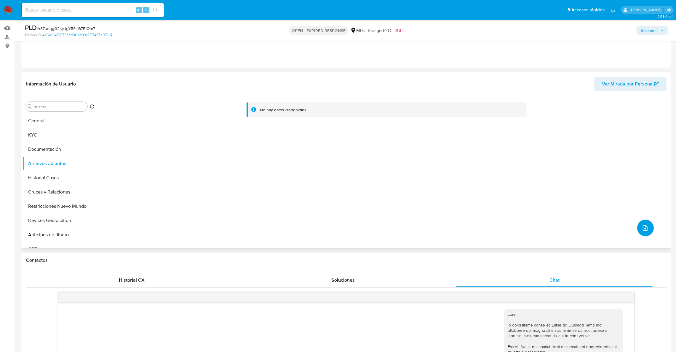
click at [644, 226] on icon "upload-file" at bounding box center [645, 227] width 7 height 7
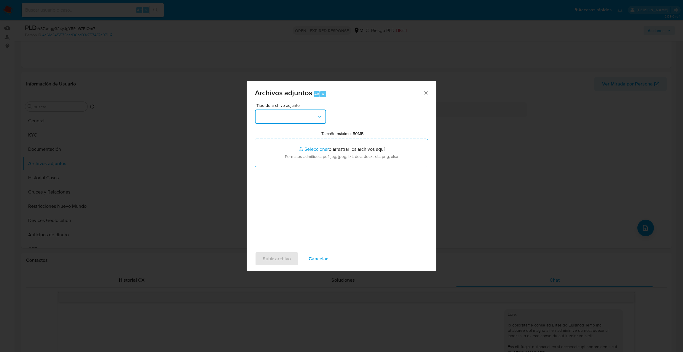
click at [296, 121] on button "button" at bounding box center [290, 116] width 71 height 14
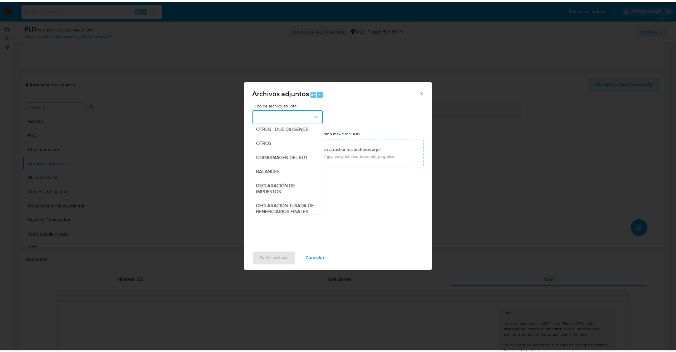
scroll to position [81, 0]
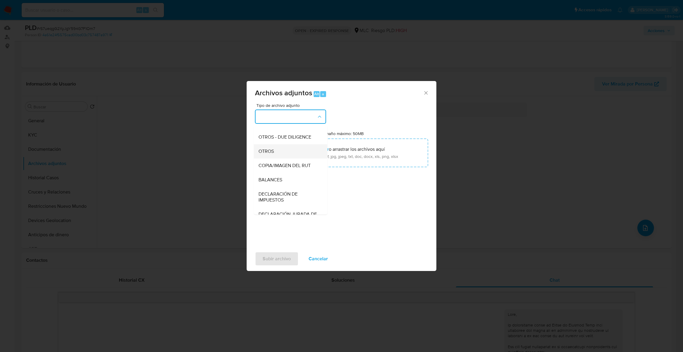
click at [291, 158] on div "OTROS" at bounding box center [288, 151] width 60 height 14
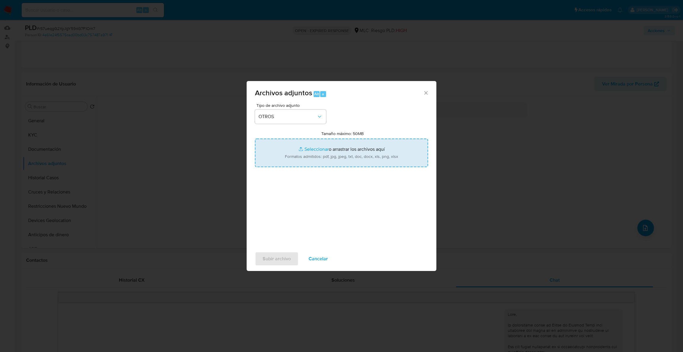
click at [296, 161] on input "Tamaño máximo: 50MB Seleccionar archivos" at bounding box center [341, 152] width 173 height 28
type input "C:\fakepath\Case Log - 7806913.pdf"
click at [305, 156] on input "Tamaño máximo: 50MB Seleccionar archivos" at bounding box center [341, 152] width 173 height 28
type input "C:\fakepath\7806913Movimientos .xlsx"
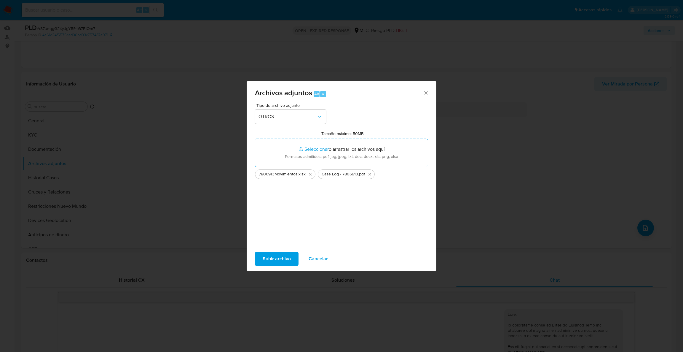
click at [275, 258] on span "Subir archivo" at bounding box center [277, 258] width 28 height 13
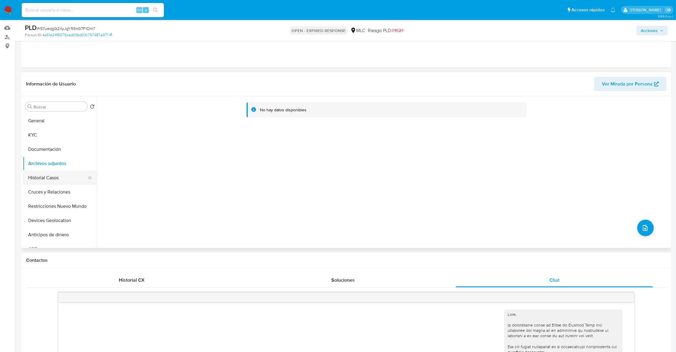
click at [53, 198] on button "Cruces y Relaciones" at bounding box center [60, 192] width 74 height 14
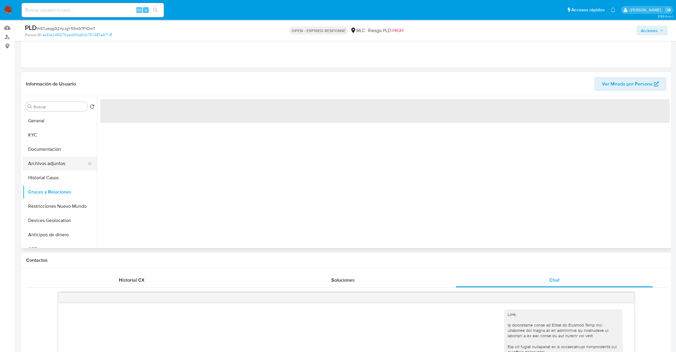
click at [51, 165] on button "Archivos adjuntos" at bounding box center [57, 163] width 69 height 14
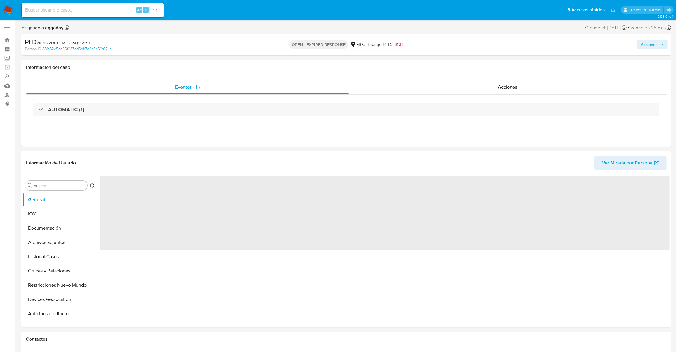
select select "10"
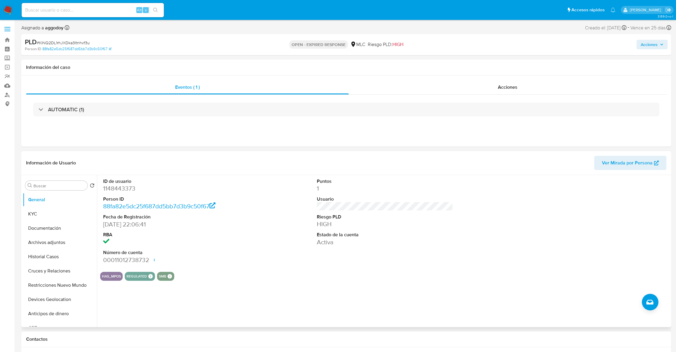
drag, startPoint x: 127, startPoint y: 181, endPoint x: 127, endPoint y: 185, distance: 4.5
click at [127, 181] on dt "ID de usuario" at bounding box center [171, 181] width 137 height 7
click at [71, 45] on span "# KINQ2DL1rhJXDka3ltnhvf3u" at bounding box center [63, 43] width 53 height 6
copy span "KINQ2DL1rhJXDka3ltnhvf3u"
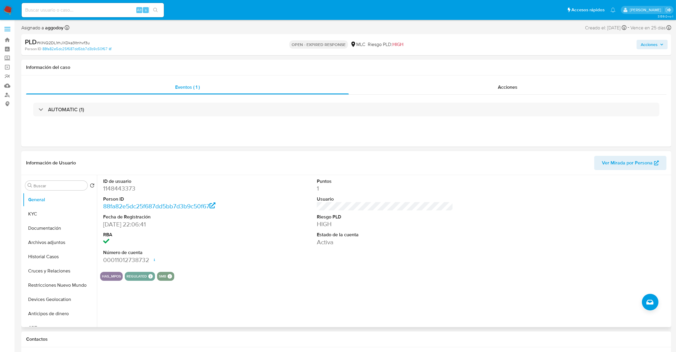
click at [127, 186] on dd "1148443373" at bounding box center [171, 188] width 137 height 8
copy dd "1148443373"
click at [64, 207] on button "KYC" at bounding box center [57, 214] width 69 height 14
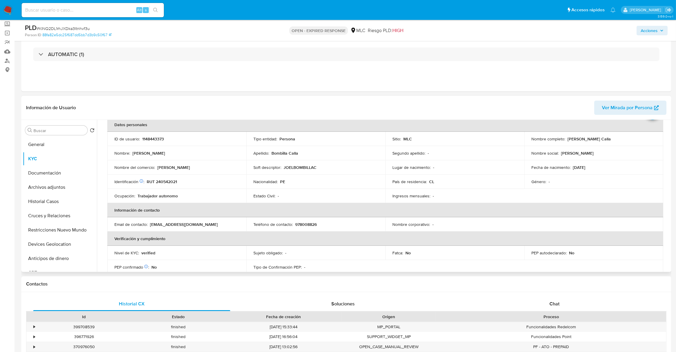
scroll to position [31, 0]
click at [161, 182] on p "RUT 240542021" at bounding box center [162, 180] width 30 height 5
copy p "240542021"
click at [174, 179] on p "RUT 240542021" at bounding box center [162, 180] width 30 height 5
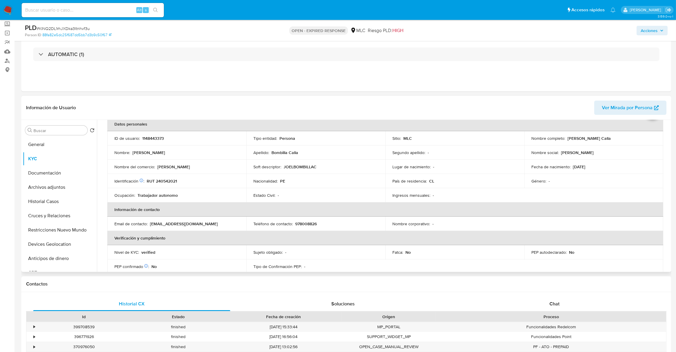
click at [166, 183] on p "RUT 240542021" at bounding box center [162, 180] width 30 height 5
copy p "240542021"
click at [60, 218] on button "Cruces y Relaciones" at bounding box center [57, 215] width 69 height 14
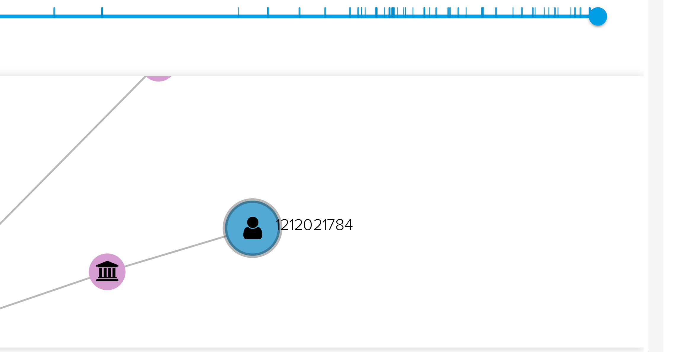
scroll to position [113, 0]
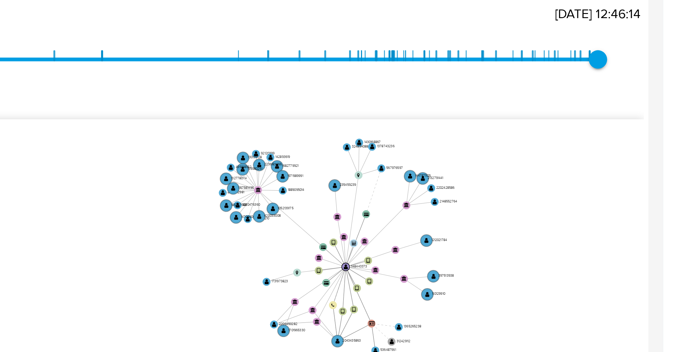
drag, startPoint x: 672, startPoint y: 119, endPoint x: 682, endPoint y: 118, distance: 10.4
click at [674, 121] on main "3.159.0-rc-1 Asignado a aggodoy Asignado el: [DATE] 16:25:24 Creado el: [DATE] …" at bounding box center [338, 344] width 676 height 915
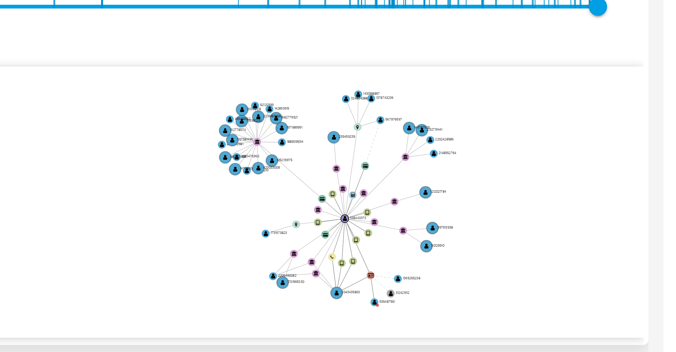
click at [648, 149] on icon "user-1148443373  1148443373 device-67802a6eb0b027888f05ed41  user-2043435863 …" at bounding box center [389, 146] width 561 height 86
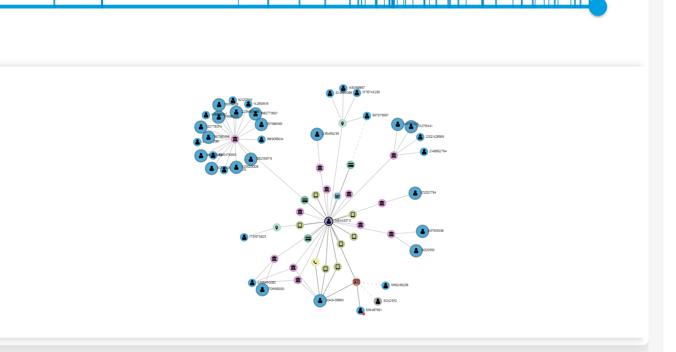
click at [648, 150] on icon "user-1148443373  1148443373 device-67802a6eb0b027888f05ed41  user-2043435863 …" at bounding box center [389, 146] width 561 height 86
click at [638, 178] on icon "user-1148443373  1148443373 device-67802a6eb0b027888f05ed41  user-2043435863 …" at bounding box center [389, 146] width 561 height 86
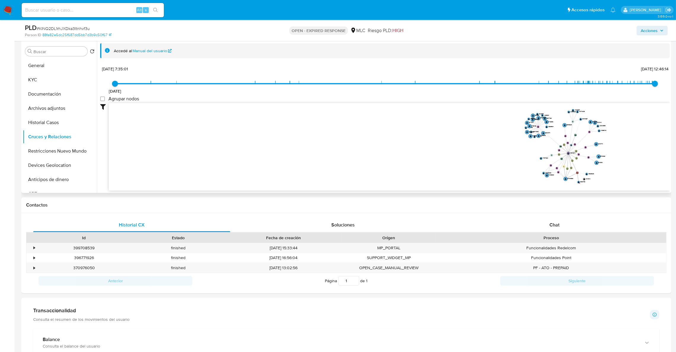
click at [563, 227] on div "Chat" at bounding box center [554, 225] width 197 height 14
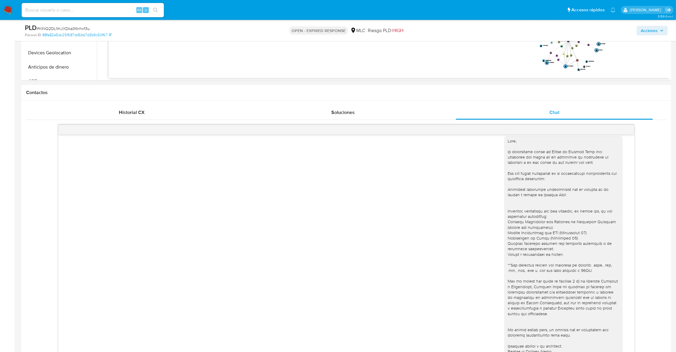
scroll to position [235, 0]
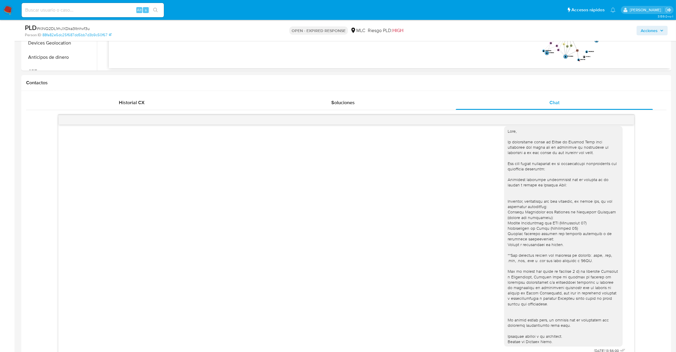
drag, startPoint x: 675, startPoint y: 109, endPoint x: 682, endPoint y: 115, distance: 9.5
click at [676, 113] on html "Pausado Ver notificaciones Alt s Accesos rápidos Presiona las siguientes teclas…" at bounding box center [338, 318] width 676 height 1106
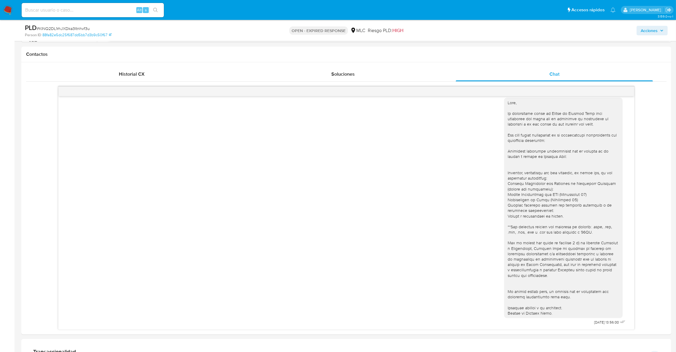
scroll to position [271, 0]
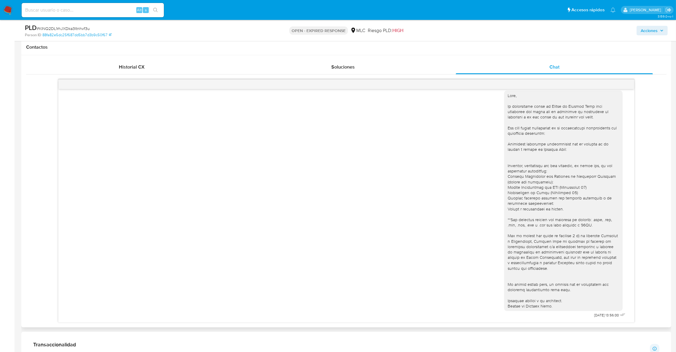
click at [380, 292] on div "18/08/2025 13:56:00" at bounding box center [346, 202] width 561 height 233
click at [364, 252] on div "18/08/2025 13:56:00" at bounding box center [346, 202] width 561 height 233
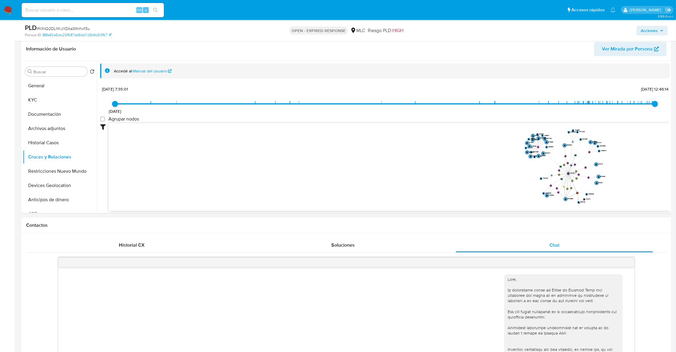
scroll to position [0, 0]
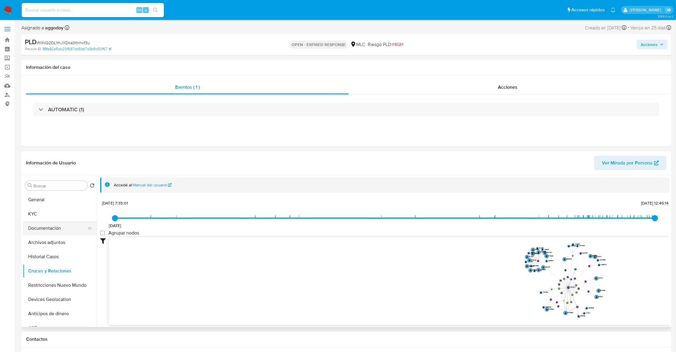
click at [44, 225] on button "Documentación" at bounding box center [57, 228] width 69 height 14
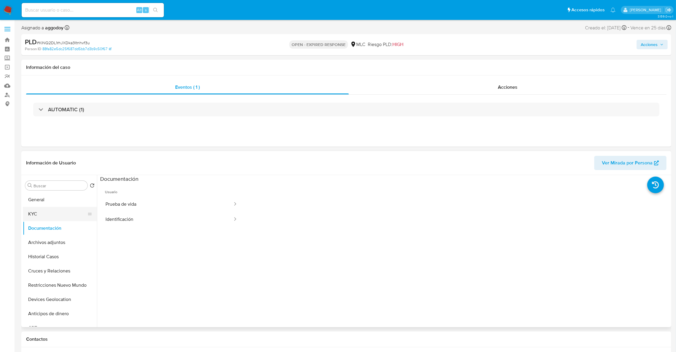
click at [64, 215] on button "KYC" at bounding box center [57, 214] width 69 height 14
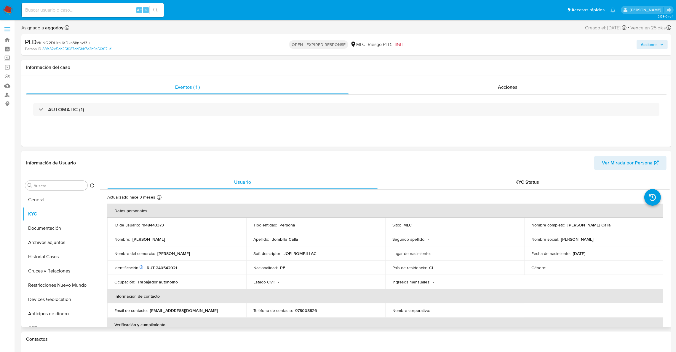
click at [170, 269] on p "RUT 240542021" at bounding box center [162, 267] width 30 height 5
drag, startPoint x: 565, startPoint y: 225, endPoint x: 595, endPoint y: 226, distance: 29.6
click at [627, 224] on div "Nombre completo : Joel Bombilla Calla" at bounding box center [594, 224] width 125 height 5
copy div "Joel Bombilla Calla"
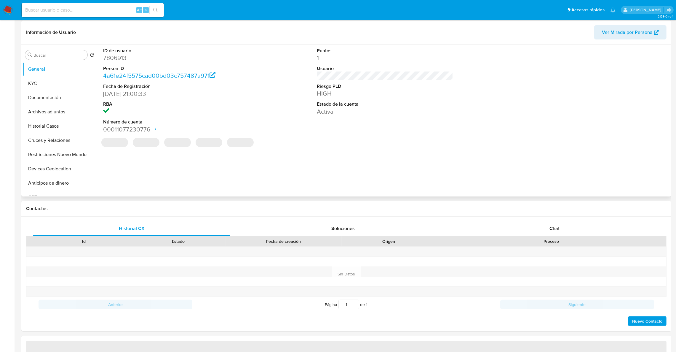
select select "10"
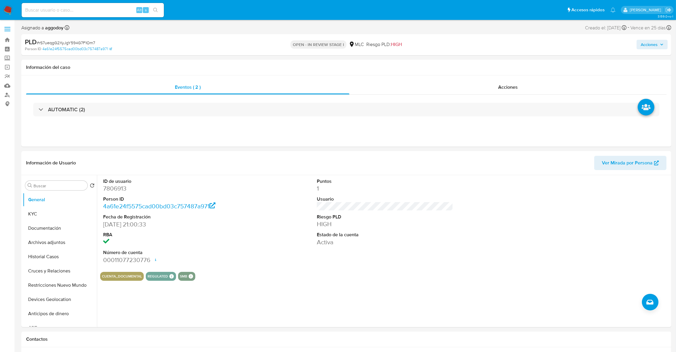
click at [645, 49] on span "Acciones" at bounding box center [649, 44] width 17 height 9
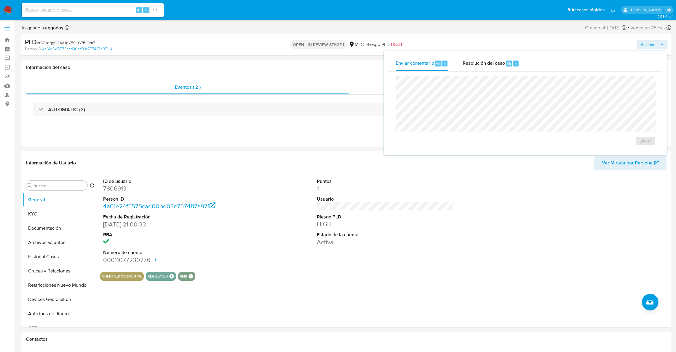
click at [499, 72] on div "Enviar comentario Alt c Resolución del caso Alt r Enviar" at bounding box center [526, 103] width 274 height 95
click at [492, 60] on span "Resolución del caso" at bounding box center [484, 63] width 42 height 7
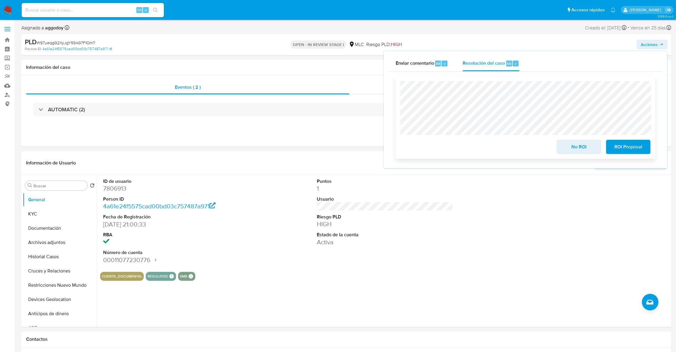
click at [585, 152] on span "No ROI" at bounding box center [578, 146] width 29 height 13
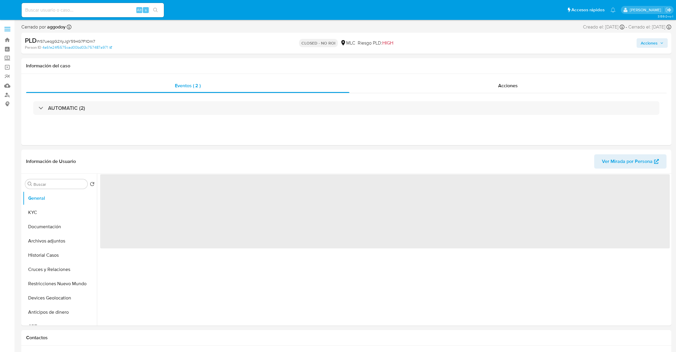
select select "10"
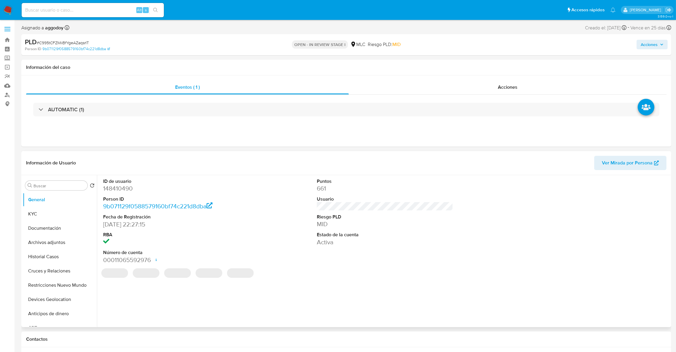
select select "10"
drag, startPoint x: 113, startPoint y: 192, endPoint x: 113, endPoint y: 188, distance: 3.9
click at [113, 192] on dd "148410490" at bounding box center [171, 188] width 137 height 8
click at [113, 188] on dd "148410490" at bounding box center [171, 188] width 137 height 8
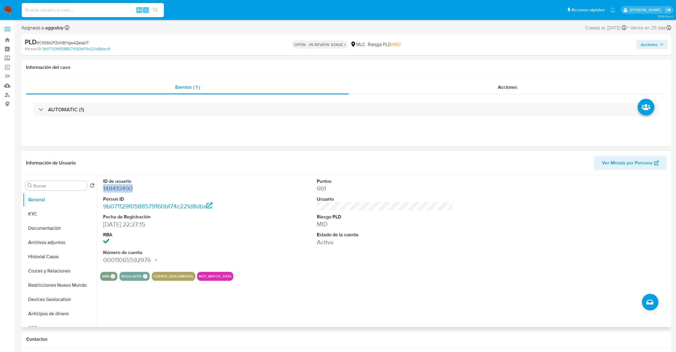
copy dd "148410490"
